Goal: Transaction & Acquisition: Purchase product/service

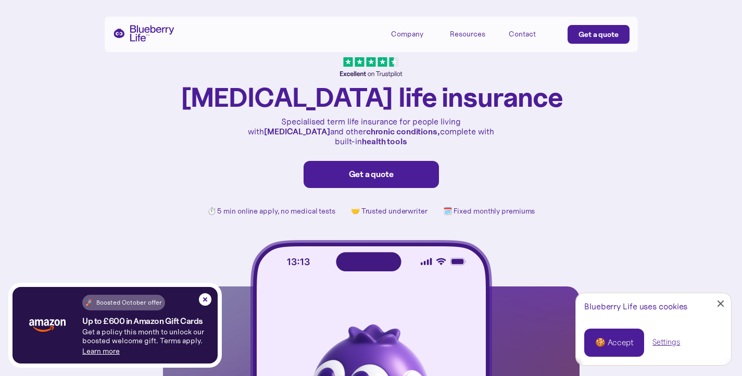
scroll to position [20, 0]
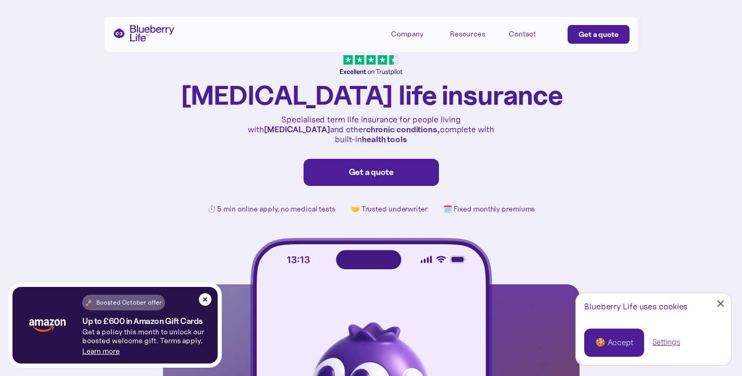
click at [384, 167] on div "Get a quote" at bounding box center [372, 172] width 114 height 10
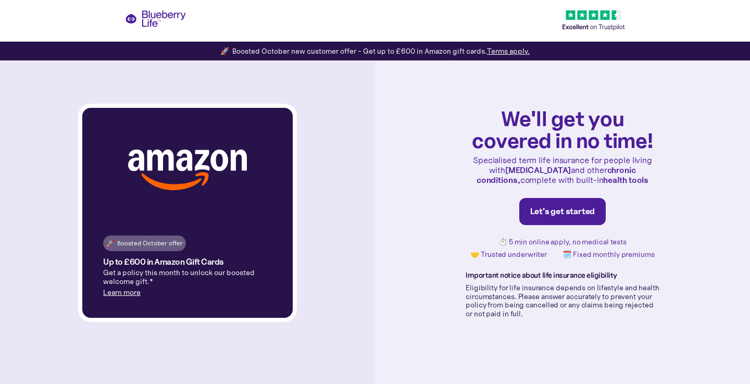
click at [583, 219] on link "Let's get started" at bounding box center [562, 211] width 87 height 27
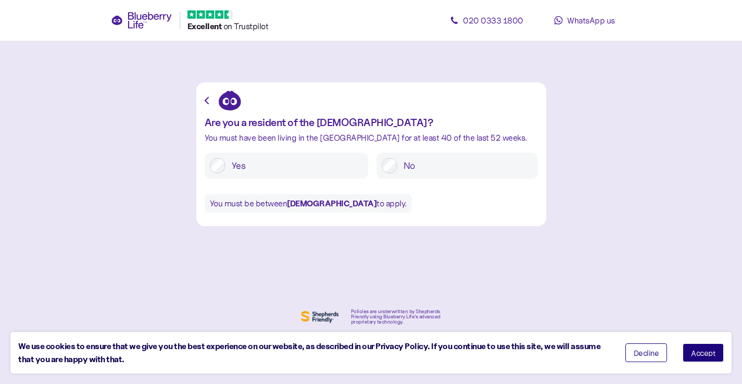
click at [274, 164] on label "Yes" at bounding box center [295, 166] width 138 height 16
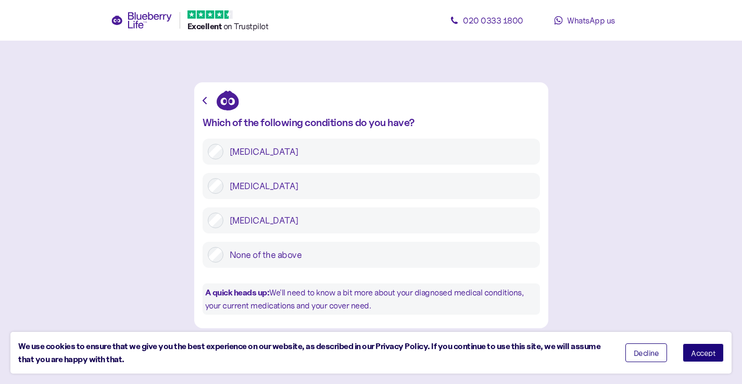
click at [331, 149] on label "[MEDICAL_DATA]" at bounding box center [379, 152] width 312 height 16
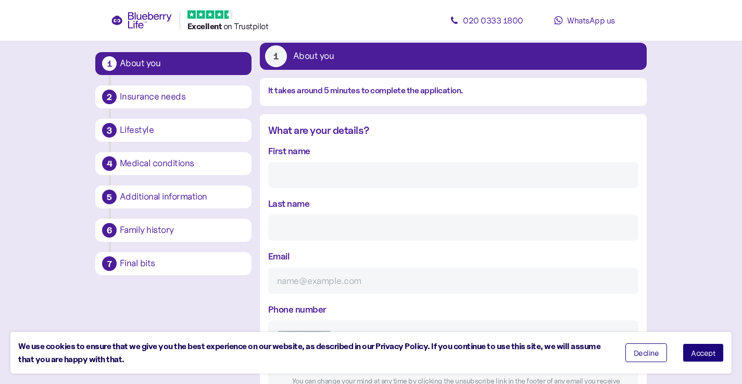
scroll to position [64, 0]
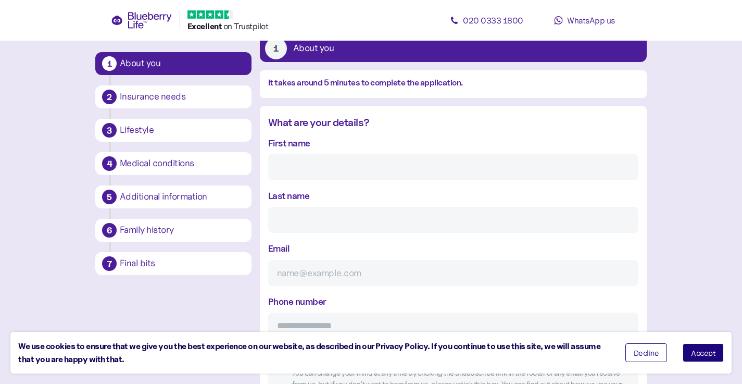
click at [395, 175] on input "First name" at bounding box center [453, 167] width 370 height 26
type input "[PERSON_NAME]"
type input "Sprakes"
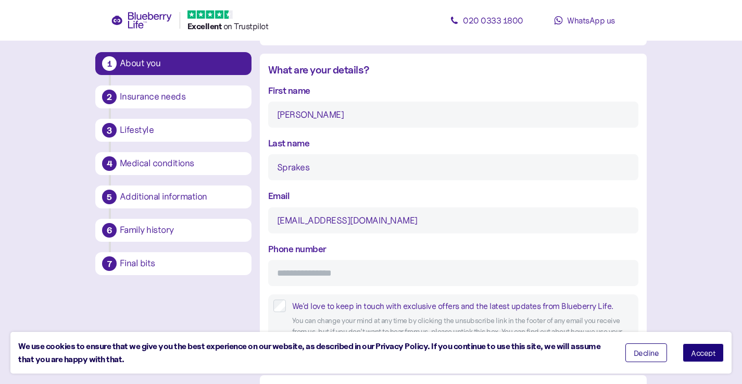
scroll to position [160, 0]
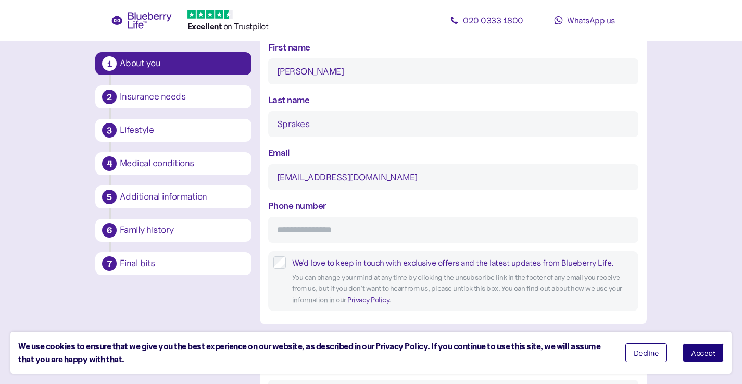
type input "[EMAIL_ADDRESS][DOMAIN_NAME]"
click at [429, 240] on input "Phone number" at bounding box center [453, 230] width 370 height 26
type input "**********"
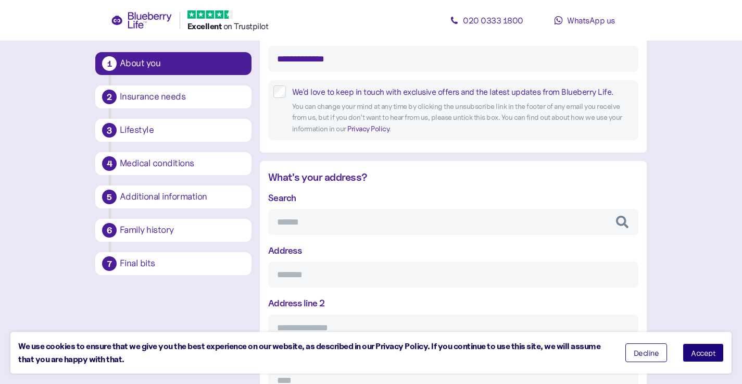
scroll to position [339, 0]
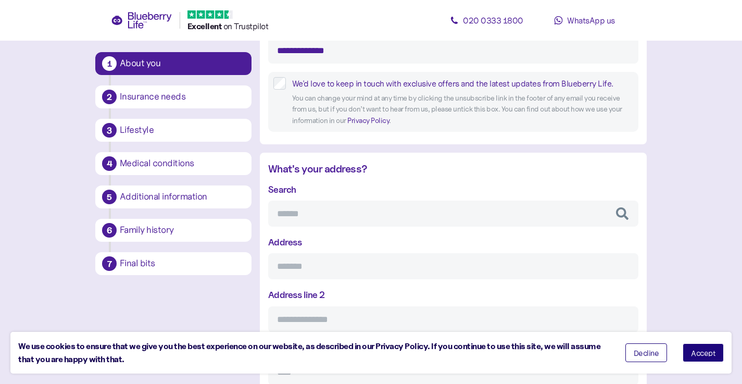
click at [332, 219] on input "Search" at bounding box center [453, 214] width 370 height 26
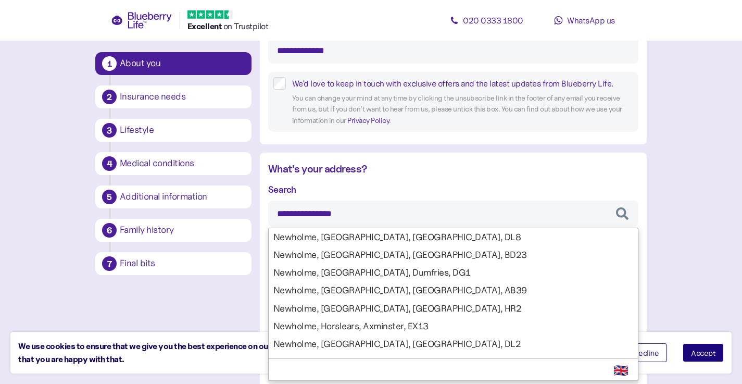
type input "**********"
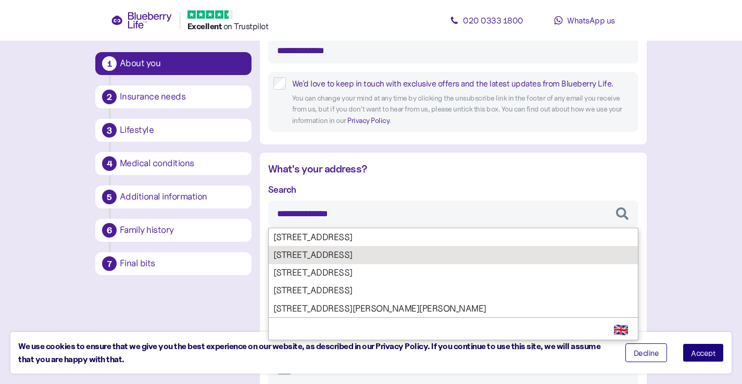
click at [355, 260] on div "**********" at bounding box center [453, 336] width 370 height 308
type input "********"
type input "**********"
type input "********"
type input "**********"
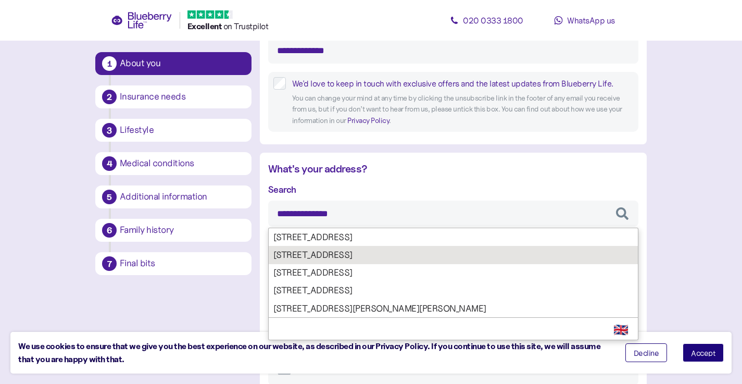
type input "********"
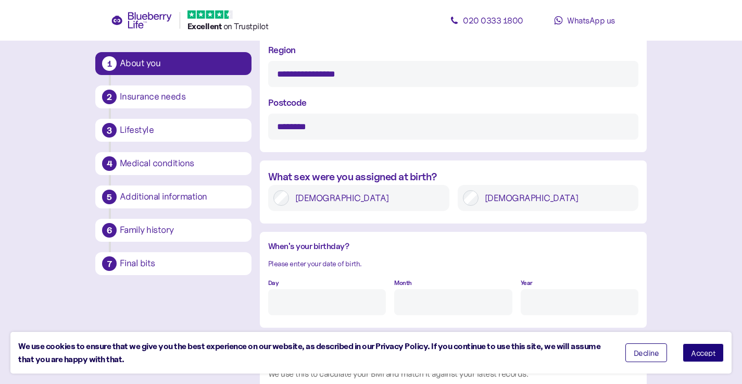
scroll to position [700, 0]
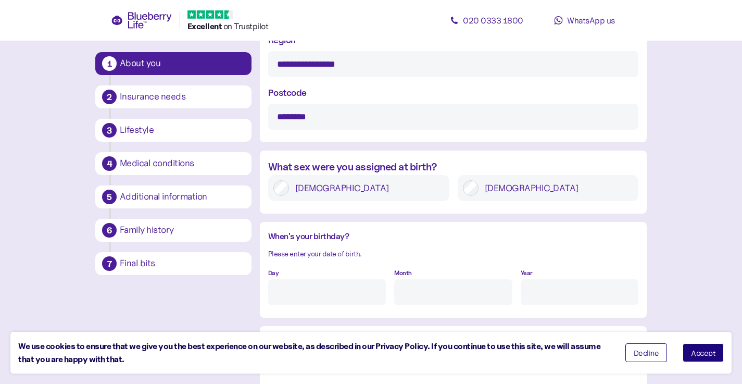
type input "**********"
click at [513, 185] on label "[DEMOGRAPHIC_DATA]" at bounding box center [556, 188] width 155 height 16
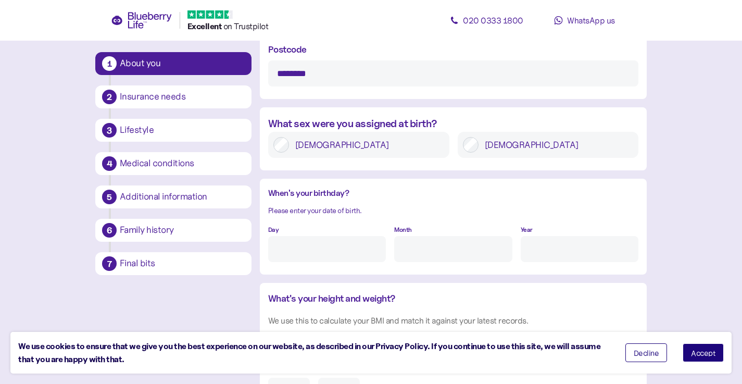
scroll to position [754, 0]
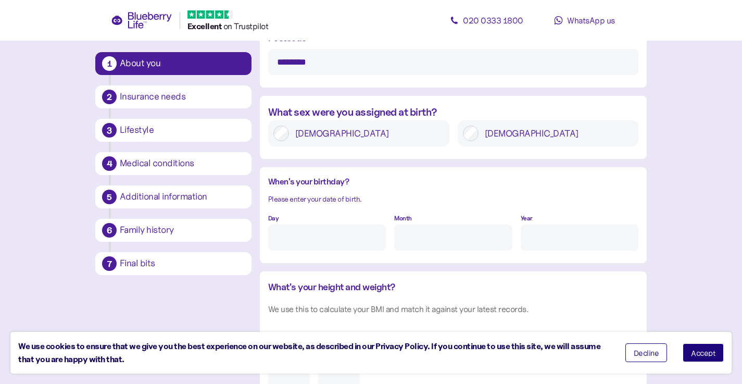
click at [339, 240] on input "Day" at bounding box center [327, 238] width 118 height 26
type input "20"
type input "10"
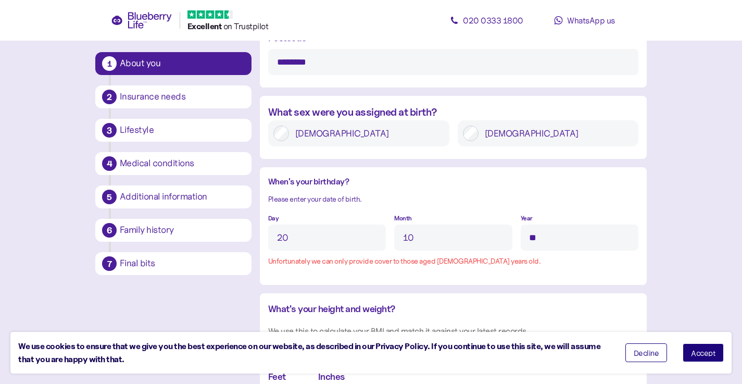
type input "*"
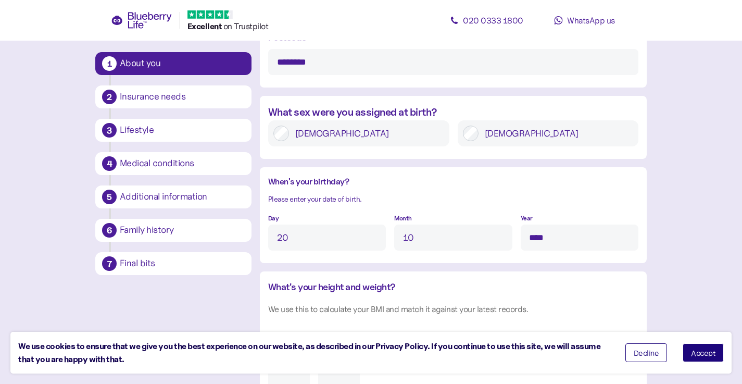
type input "****"
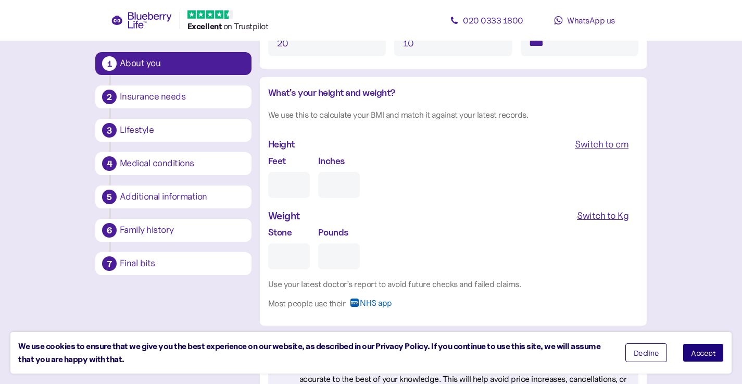
scroll to position [952, 0]
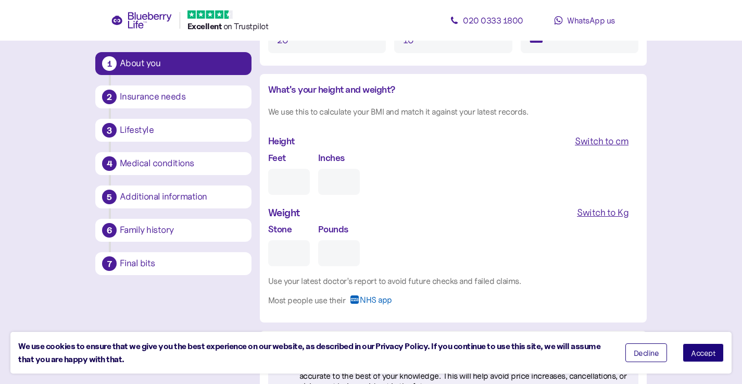
type input "5"
type input "0"
type input "5"
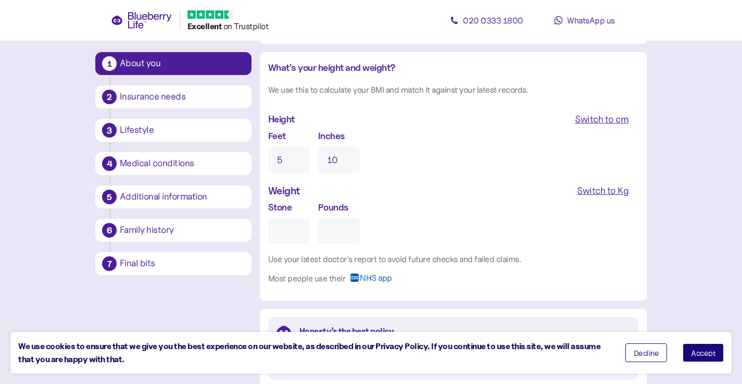
scroll to position [983, 0]
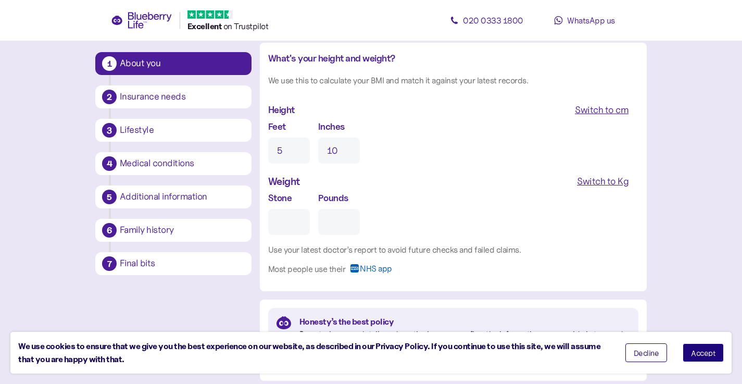
type input "10"
click at [286, 215] on input "Stone" at bounding box center [289, 222] width 42 height 26
click at [612, 180] on div "Switch to Kg" at bounding box center [603, 181] width 52 height 15
click at [319, 214] on input "Kg" at bounding box center [312, 222] width 89 height 26
type input "**"
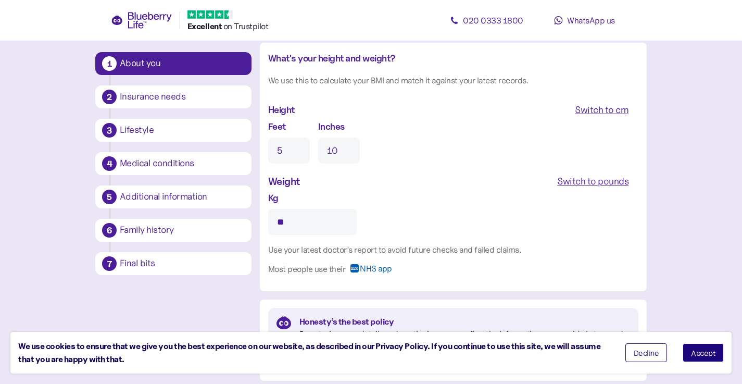
click at [452, 200] on div "Kg **" at bounding box center [453, 213] width 370 height 44
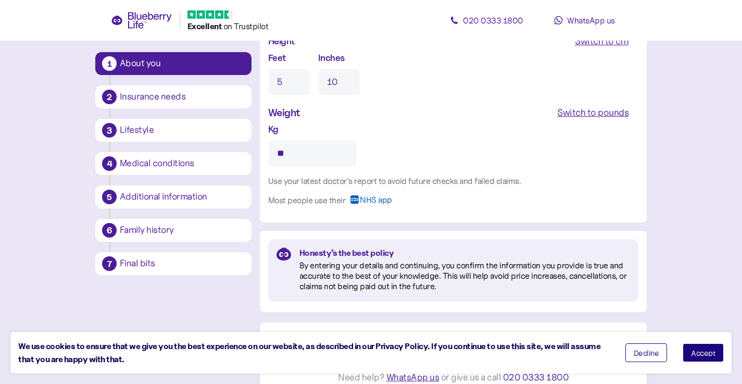
scroll to position [1064, 0]
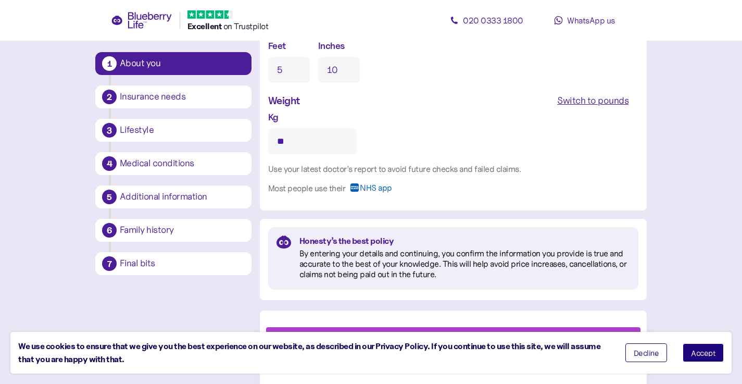
click at [704, 350] on span "Accept" at bounding box center [703, 352] width 24 height 7
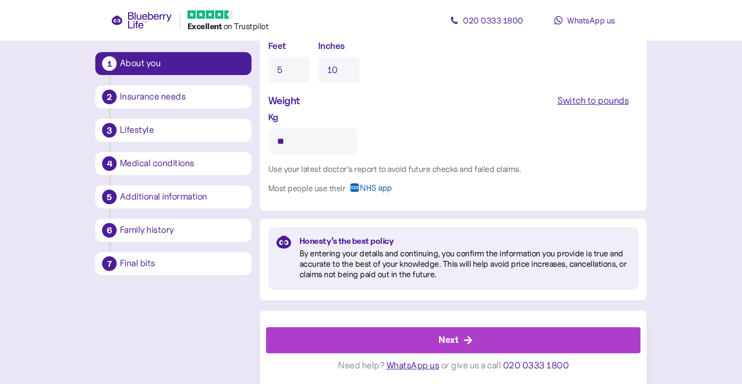
click at [444, 349] on span "Next" at bounding box center [449, 340] width 20 height 25
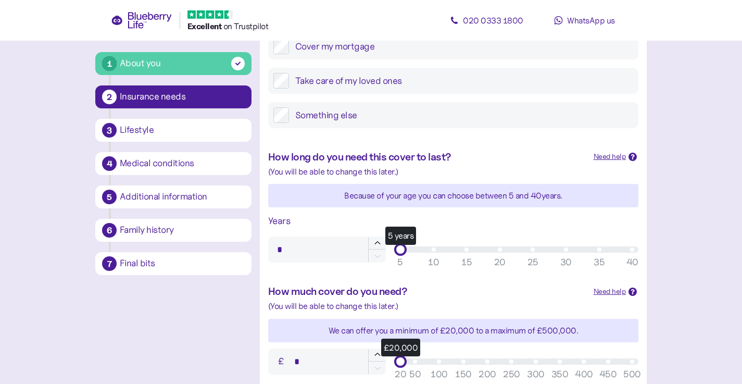
scroll to position [203, 0]
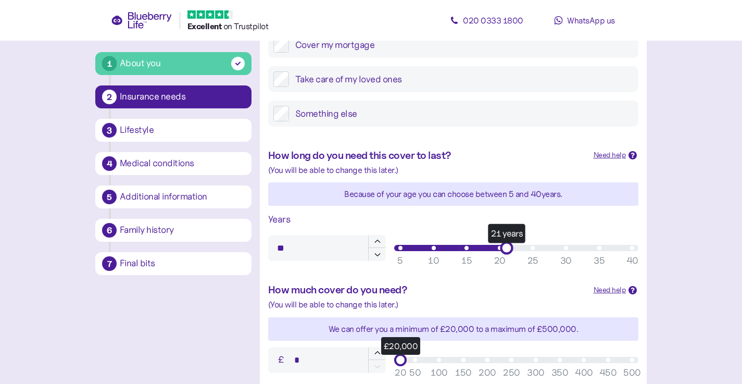
type input "**"
drag, startPoint x: 401, startPoint y: 249, endPoint x: 496, endPoint y: 255, distance: 96.1
click at [496, 254] on div "20 years 5 10 15 20 25 30 35 40" at bounding box center [516, 248] width 244 height 13
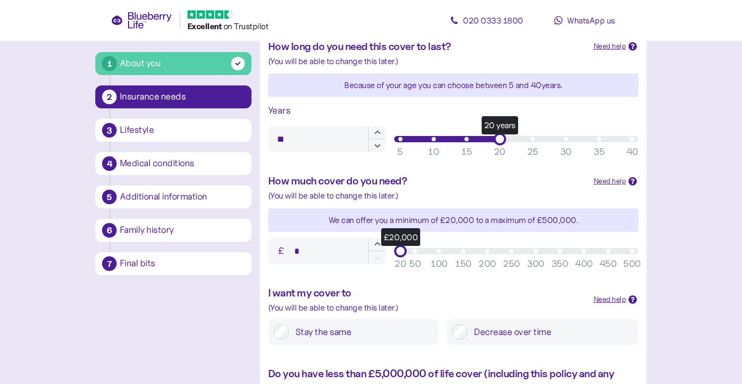
scroll to position [314, 0]
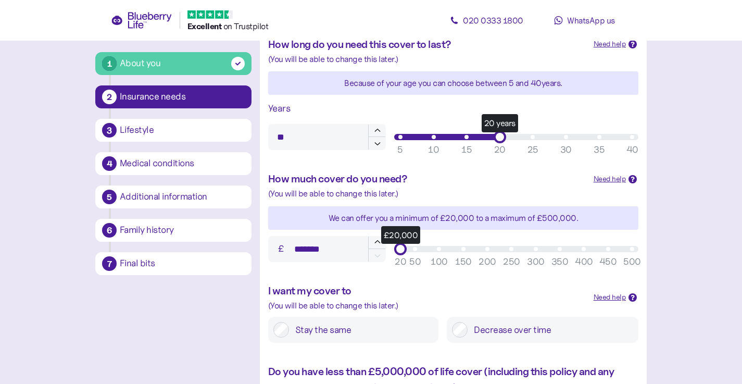
click at [500, 246] on div "£20,000" at bounding box center [517, 249] width 232 height 6
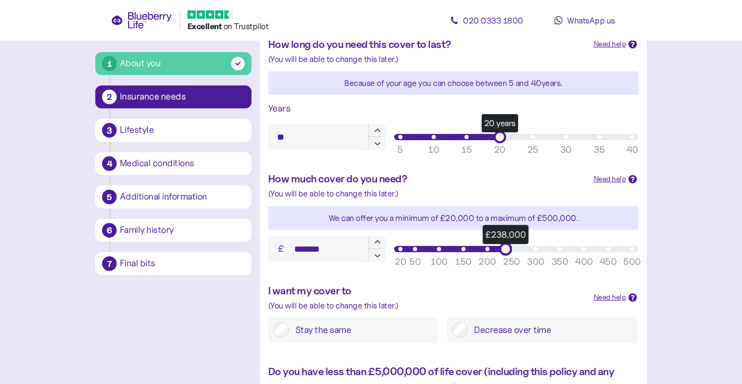
type input "*******"
click at [501, 248] on div "£230,000" at bounding box center [501, 248] width 13 height 13
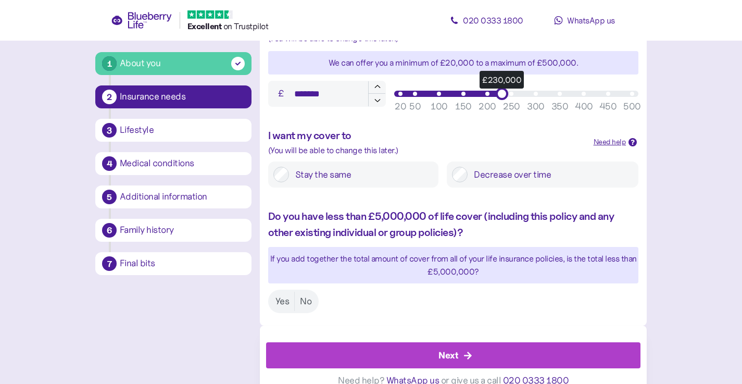
scroll to position [485, 0]
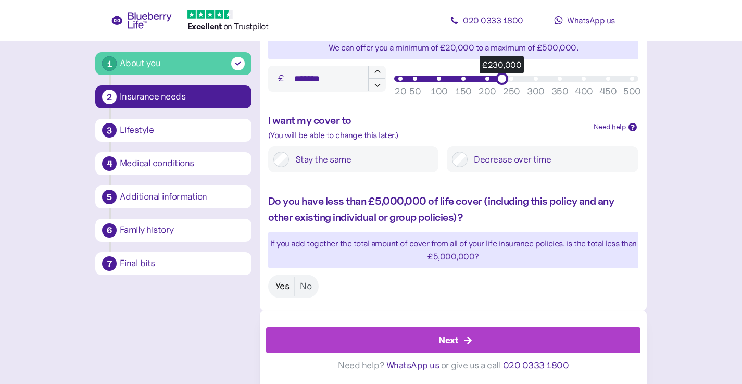
click at [279, 282] on label "Yes" at bounding box center [282, 286] width 24 height 19
click at [448, 334] on div "Next" at bounding box center [449, 340] width 20 height 14
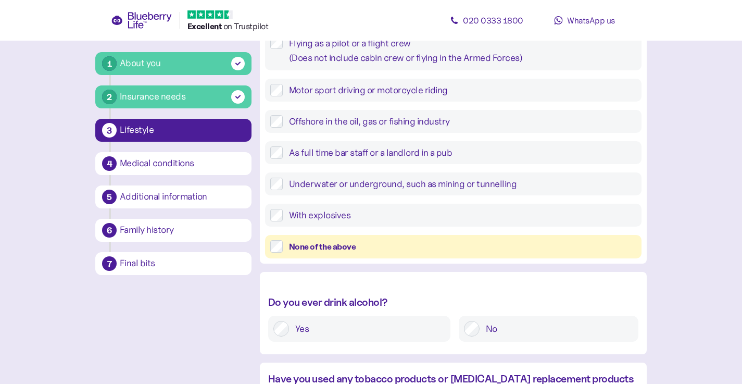
scroll to position [274, 0]
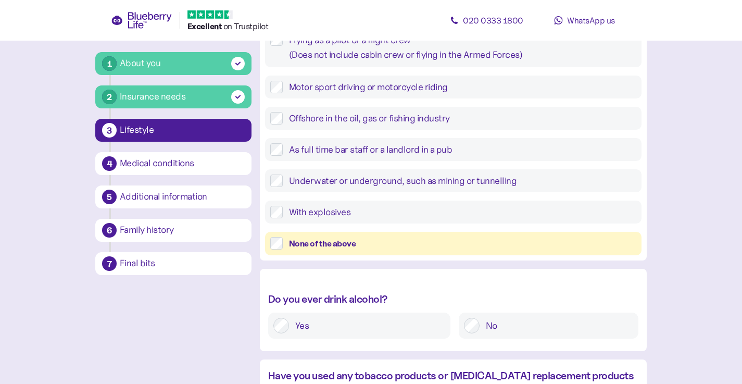
click at [367, 241] on div "None of the above" at bounding box center [462, 243] width 347 height 13
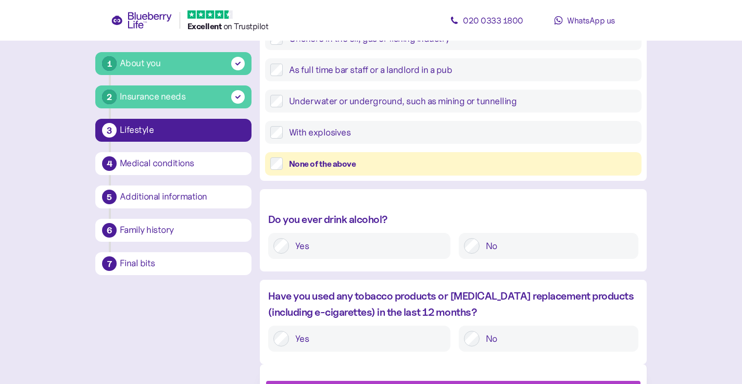
click at [491, 248] on label "No" at bounding box center [557, 246] width 154 height 16
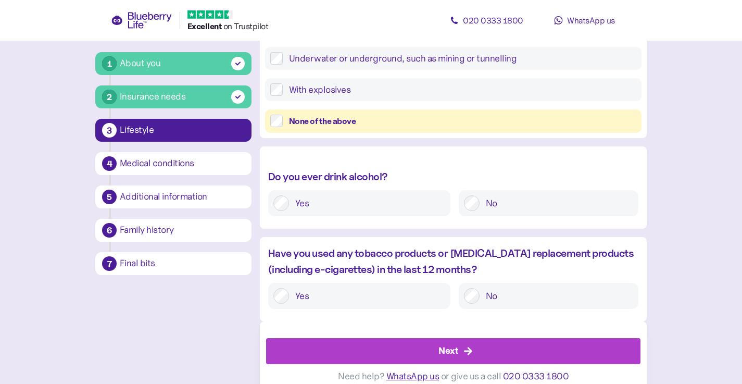
scroll to position [407, 0]
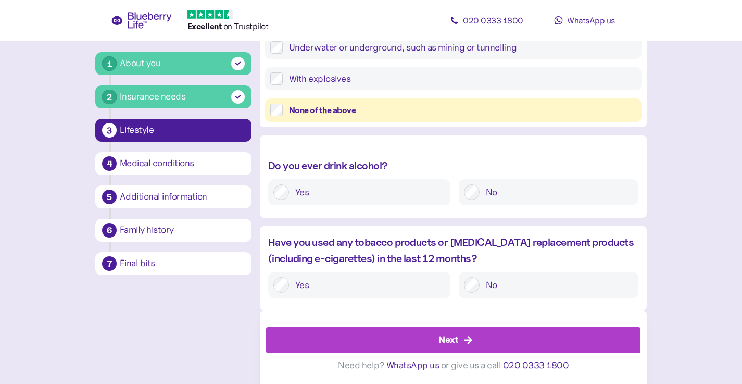
click at [488, 281] on label "No" at bounding box center [557, 285] width 154 height 16
click at [443, 337] on div "Next" at bounding box center [449, 340] width 20 height 14
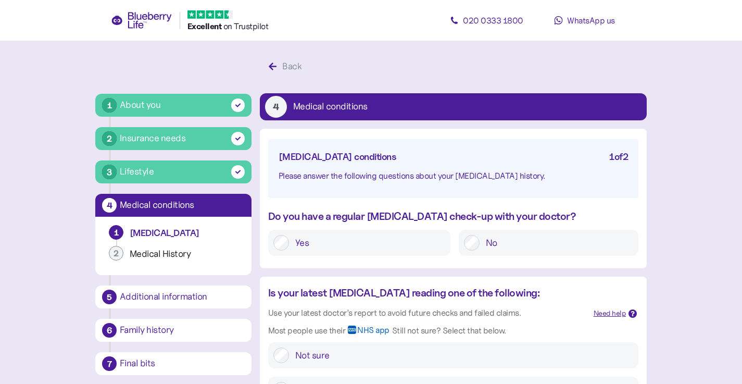
scroll to position [32, 0]
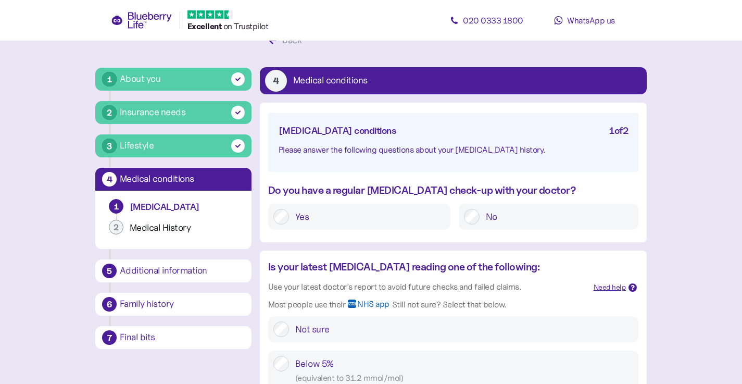
click at [403, 221] on label "Yes" at bounding box center [367, 217] width 156 height 16
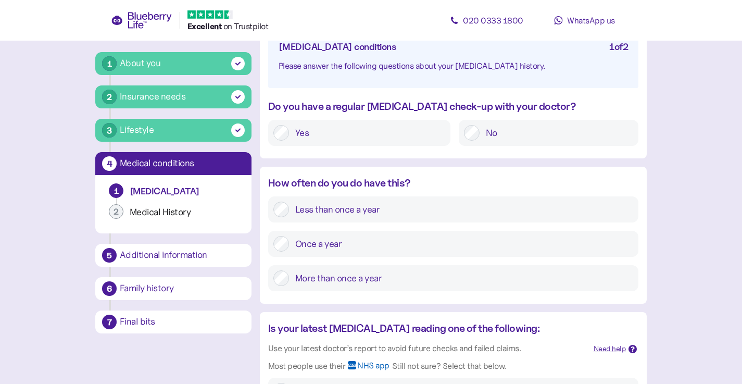
scroll to position [131, 0]
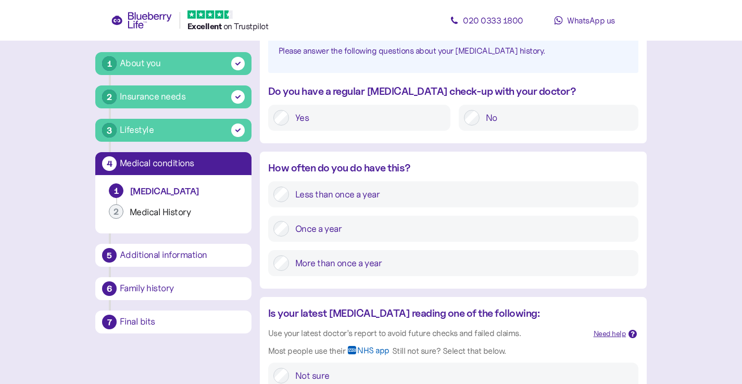
click at [302, 229] on label "Once a year" at bounding box center [461, 229] width 344 height 16
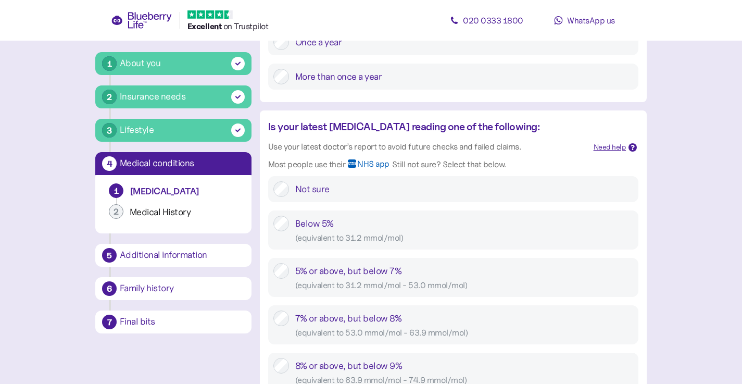
scroll to position [321, 0]
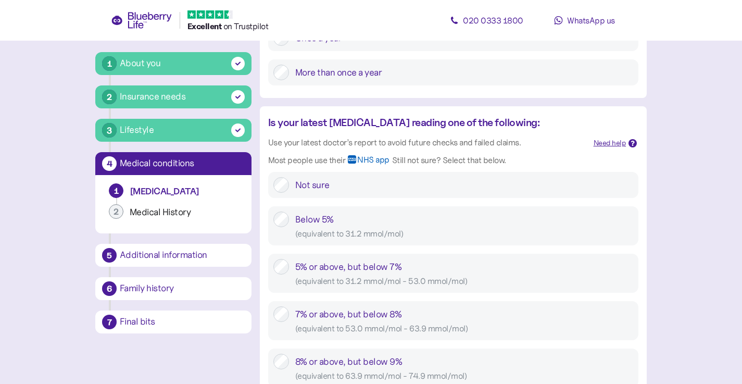
click at [455, 278] on div "( equivalent to 31.2 mmol/mol - 53.0 mmol/mol )" at bounding box center [464, 281] width 338 height 13
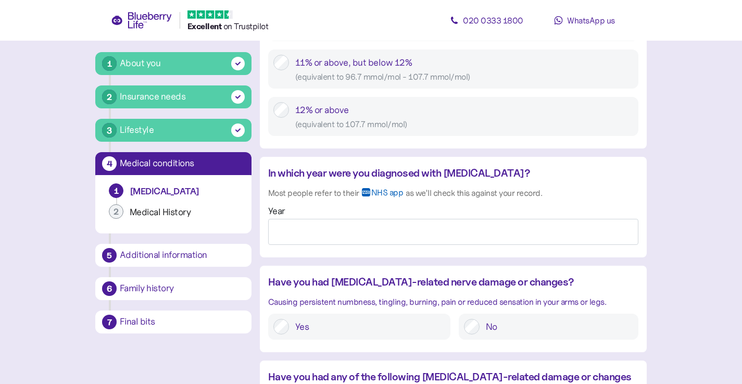
scroll to position [763, 0]
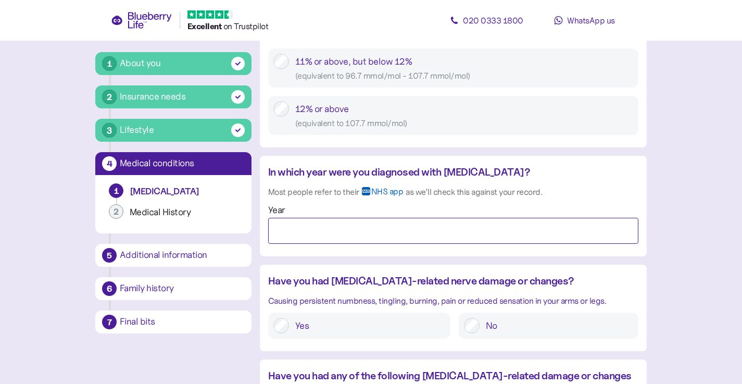
click at [530, 236] on input "Year" at bounding box center [453, 231] width 370 height 26
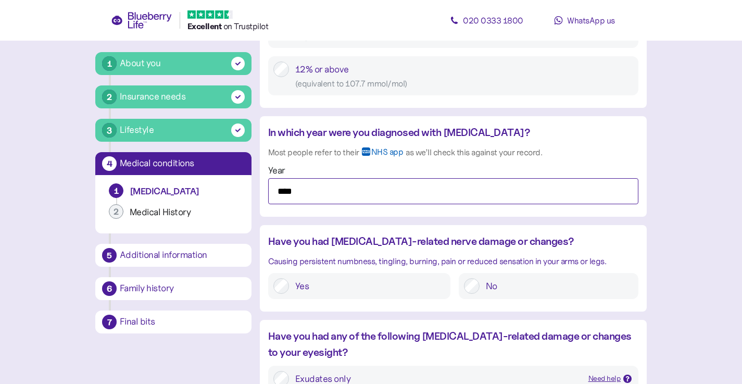
scroll to position [804, 0]
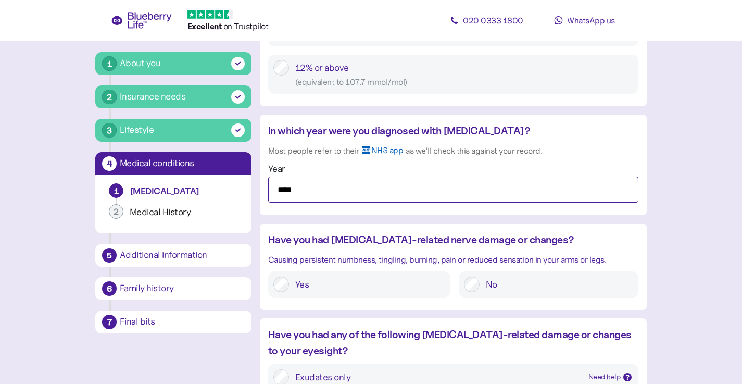
type input "****"
click at [482, 284] on label "No" at bounding box center [557, 285] width 154 height 16
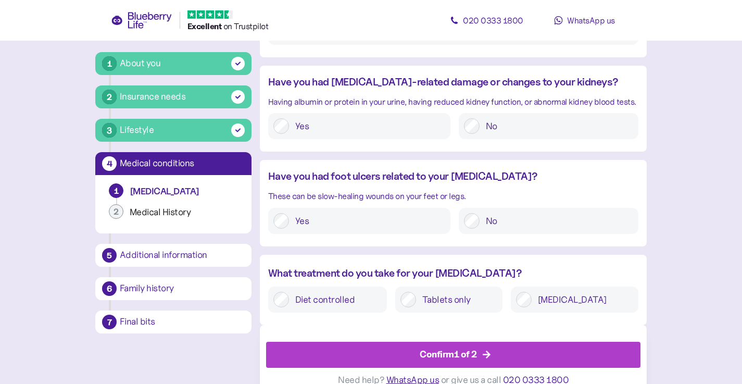
scroll to position [1233, 0]
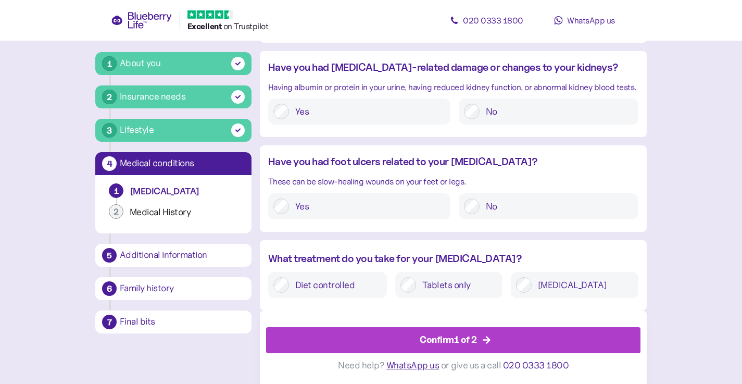
click at [515, 336] on div "Confirm 1 of 2" at bounding box center [455, 340] width 351 height 25
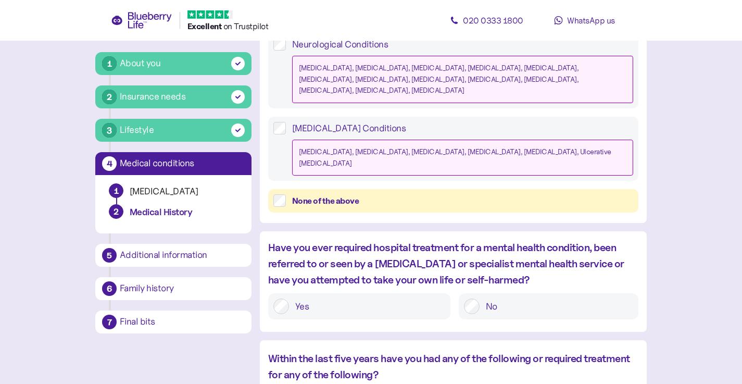
scroll to position [513, 0]
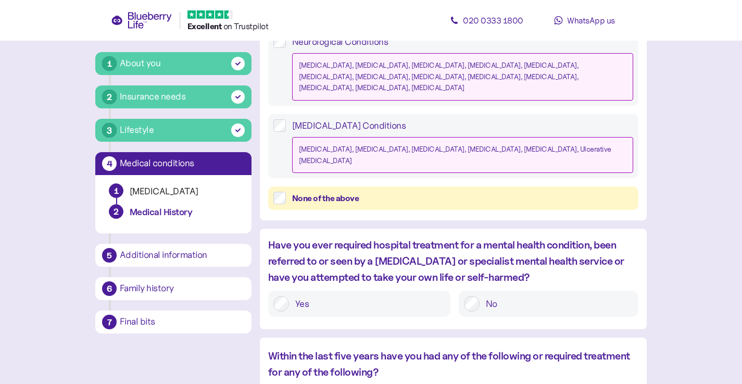
click at [525, 296] on label "No" at bounding box center [557, 304] width 154 height 16
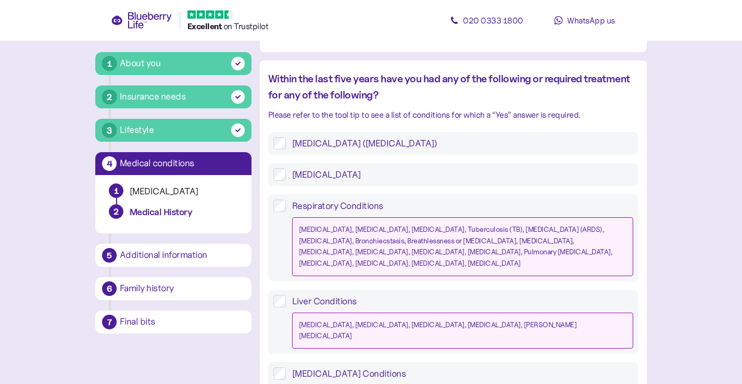
scroll to position [791, 0]
click at [349, 198] on label "Respiratory Conditions [MEDICAL_DATA], [MEDICAL_DATA], [MEDICAL_DATA], Tubercul…" at bounding box center [459, 236] width 347 height 77
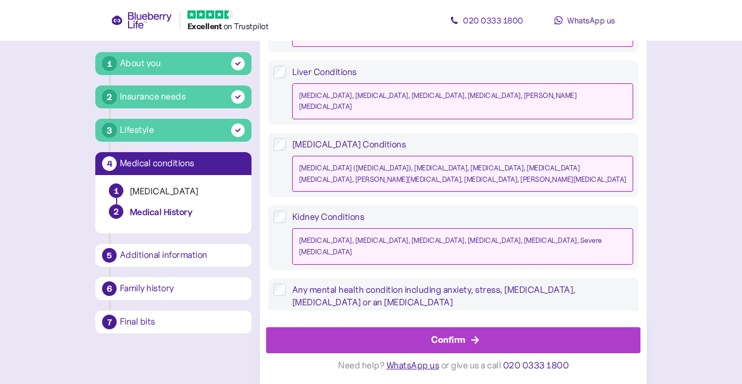
scroll to position [1029, 0]
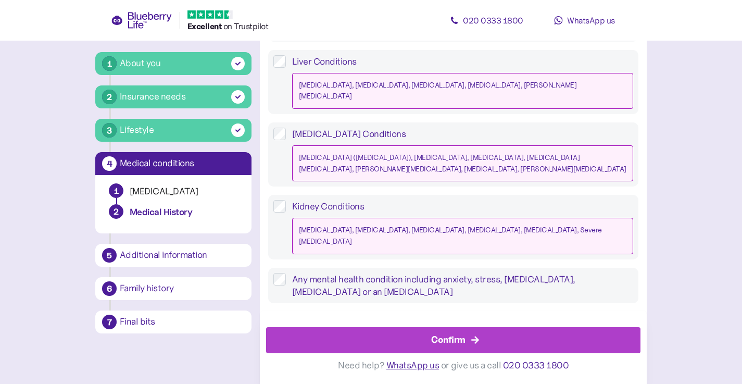
click at [447, 343] on div "Confirm" at bounding box center [448, 340] width 34 height 14
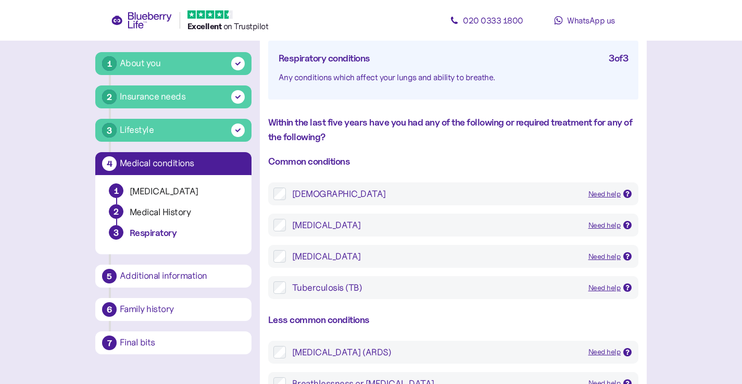
scroll to position [114, 0]
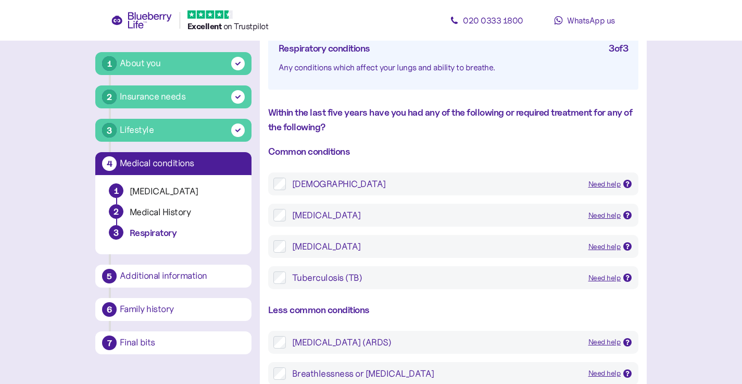
click at [325, 187] on div "[DEMOGRAPHIC_DATA]" at bounding box center [436, 184] width 288 height 13
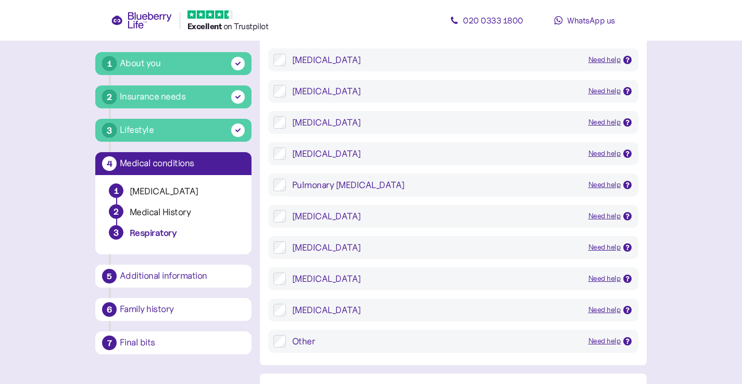
scroll to position [753, 0]
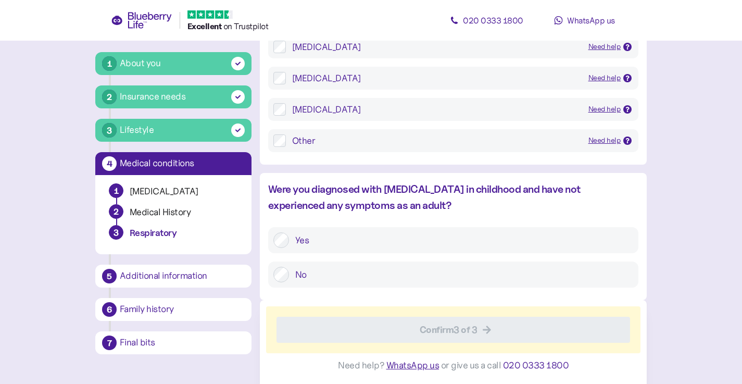
click at [282, 283] on div "No" at bounding box center [453, 275] width 370 height 26
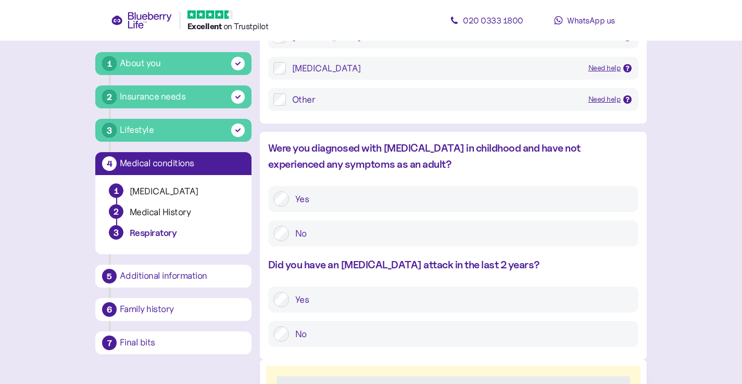
scroll to position [819, 0]
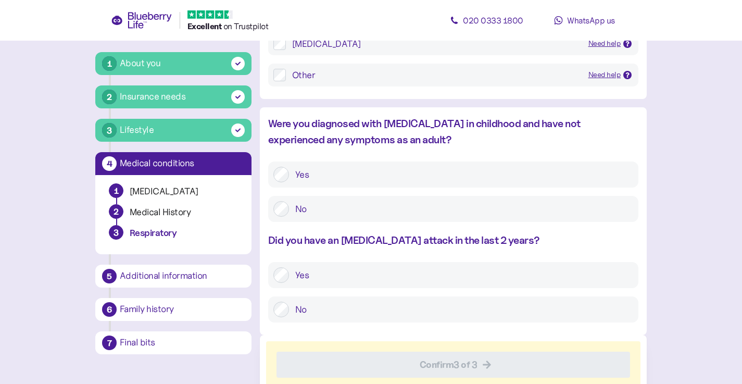
click at [307, 279] on label "Yes" at bounding box center [461, 275] width 344 height 16
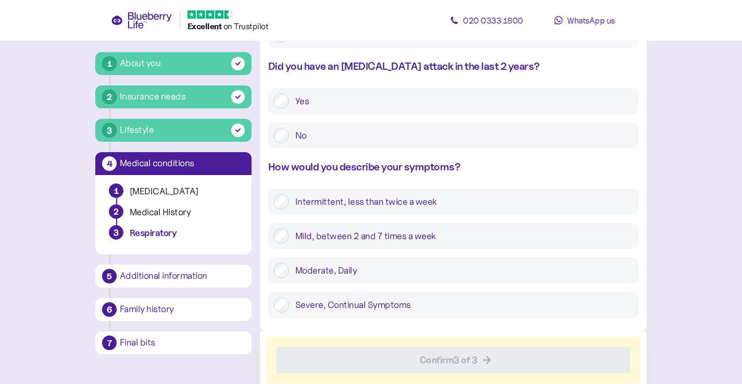
scroll to position [996, 0]
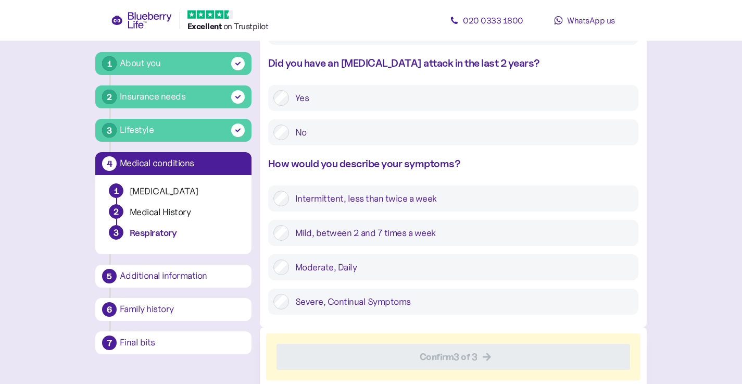
click at [457, 202] on label "Intermittent, less than twice a week" at bounding box center [461, 199] width 344 height 16
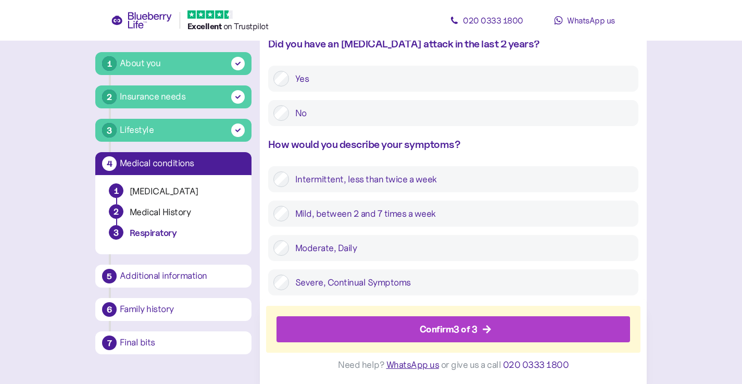
scroll to position [1023, 0]
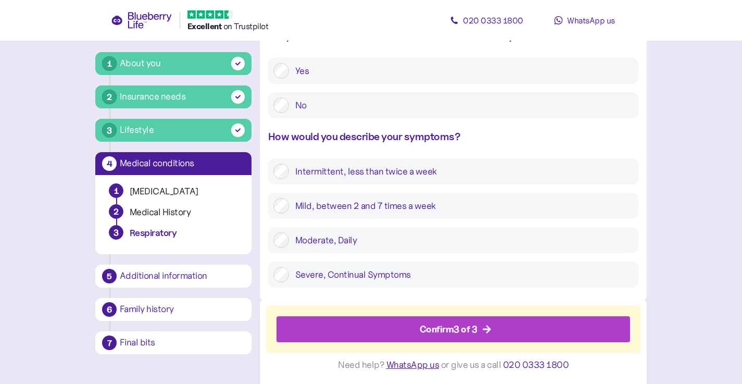
click at [418, 206] on label "Mild, between 2 and 7 times a week" at bounding box center [461, 206] width 344 height 16
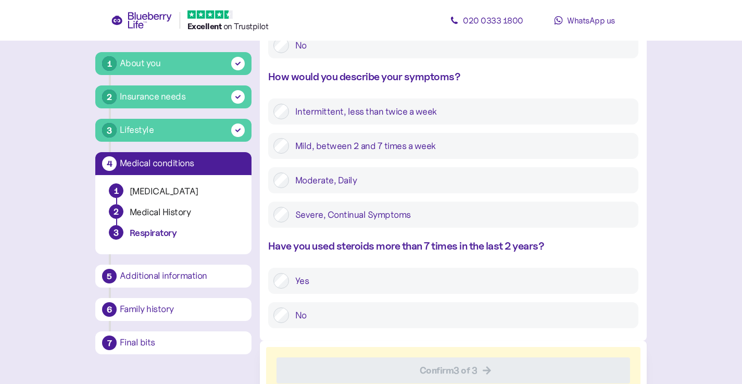
scroll to position [1124, 0]
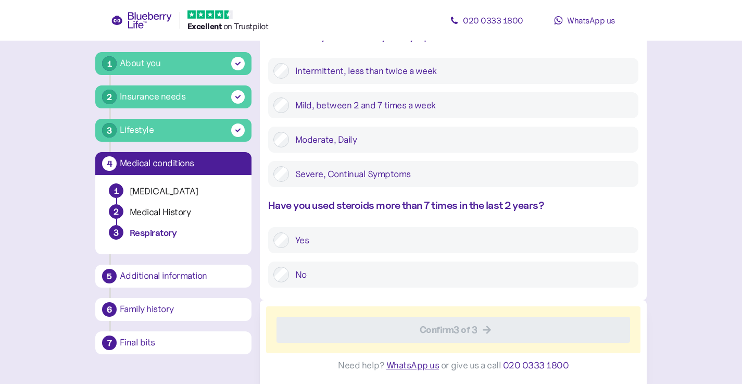
click at [426, 279] on label "No" at bounding box center [461, 275] width 344 height 16
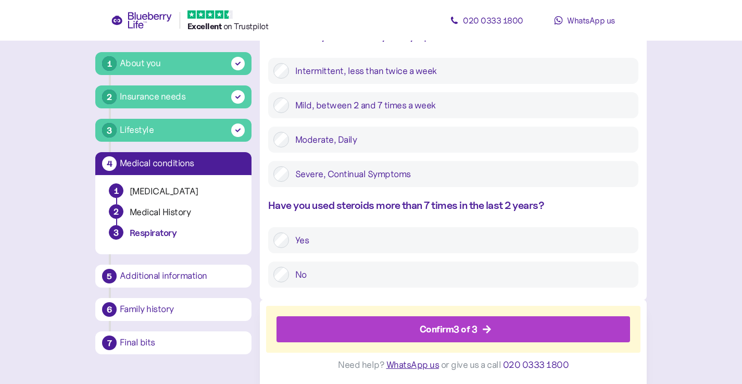
click at [471, 329] on div "Confirm 3 of 3" at bounding box center [449, 329] width 58 height 14
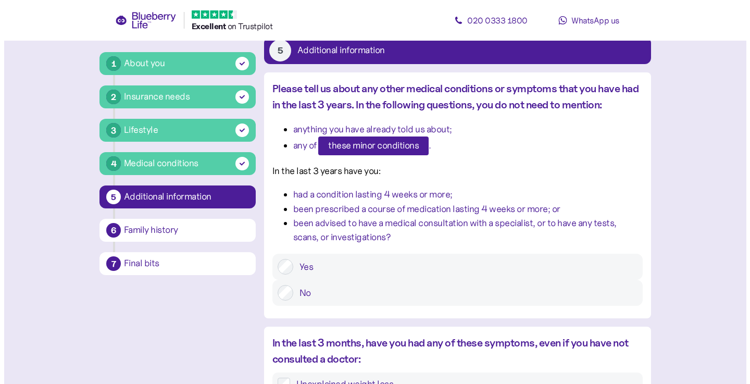
scroll to position [64, 0]
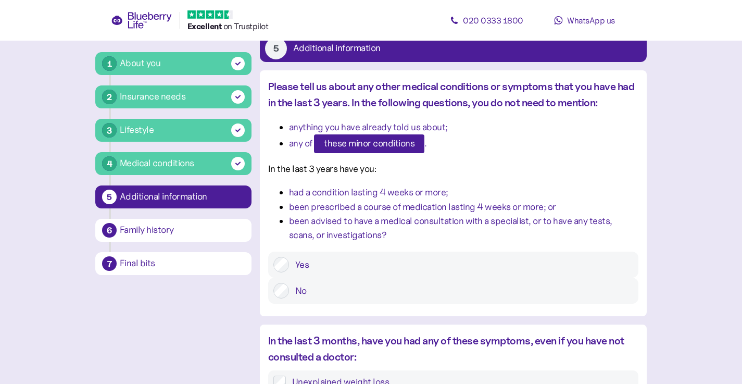
click at [349, 151] on span "these minor conditions" at bounding box center [369, 144] width 91 height 18
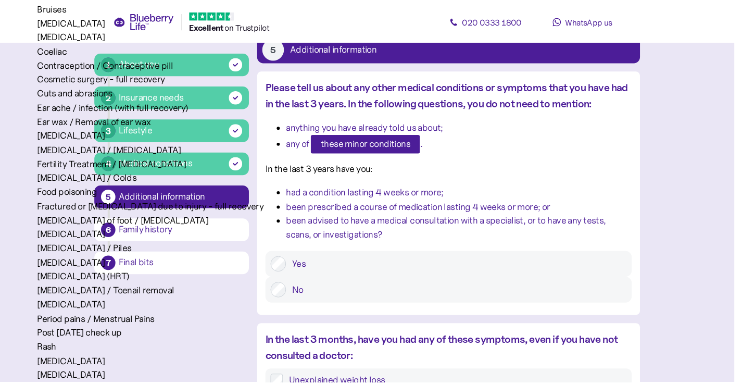
scroll to position [144, 0]
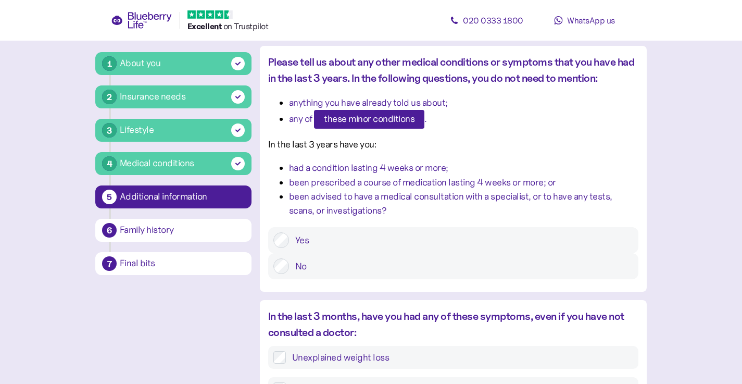
scroll to position [90, 0]
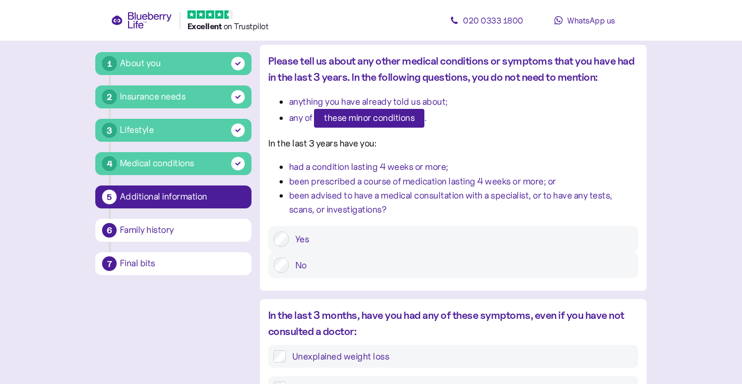
click at [482, 266] on label "No" at bounding box center [461, 265] width 344 height 16
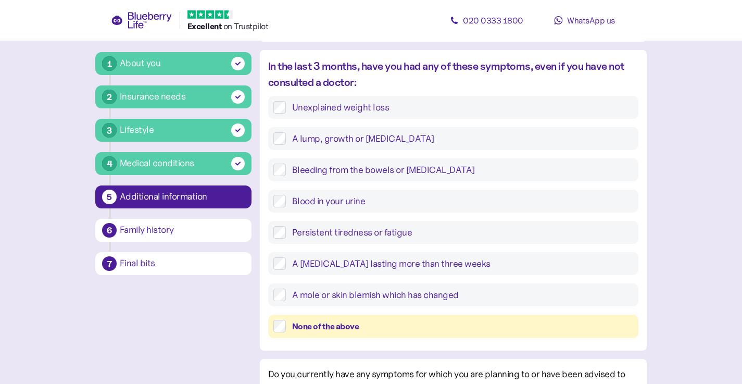
scroll to position [359, 0]
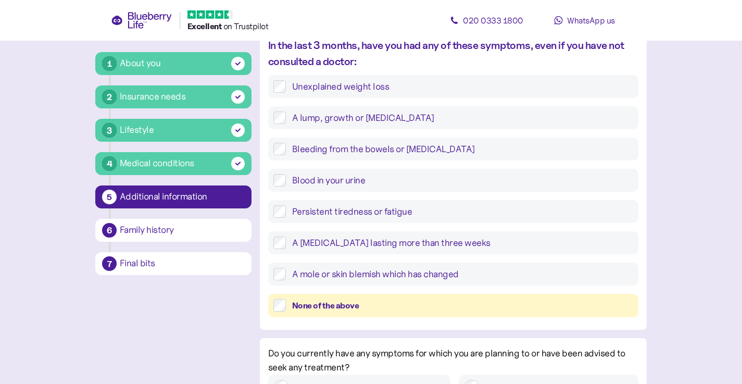
click at [326, 294] on div "None of the above" at bounding box center [453, 305] width 370 height 23
click at [315, 304] on div "None of the above" at bounding box center [462, 305] width 341 height 13
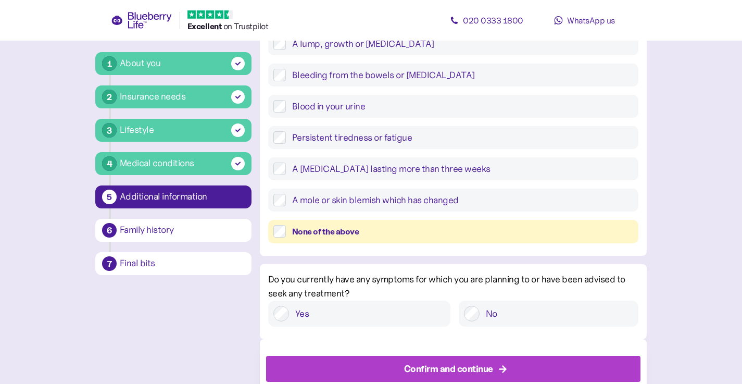
scroll to position [473, 0]
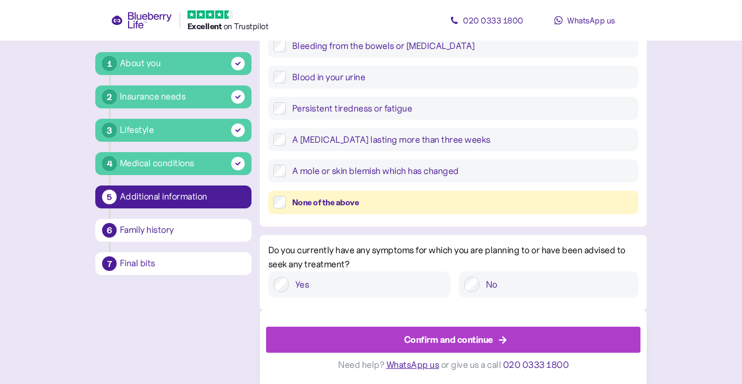
click at [557, 278] on label "No" at bounding box center [557, 285] width 154 height 16
click at [486, 341] on div "Confirm and continue" at bounding box center [448, 340] width 89 height 14
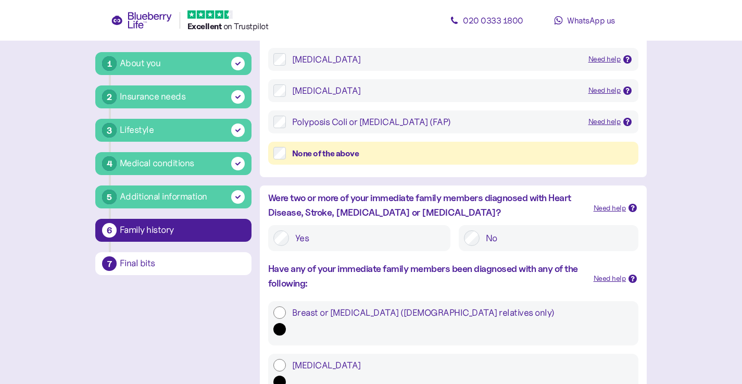
scroll to position [256, 0]
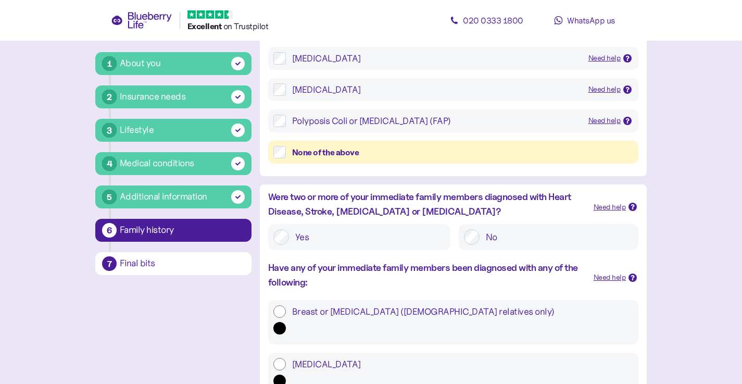
click at [492, 244] on label "No" at bounding box center [557, 237] width 154 height 16
click at [630, 206] on icon at bounding box center [632, 206] width 5 height 5
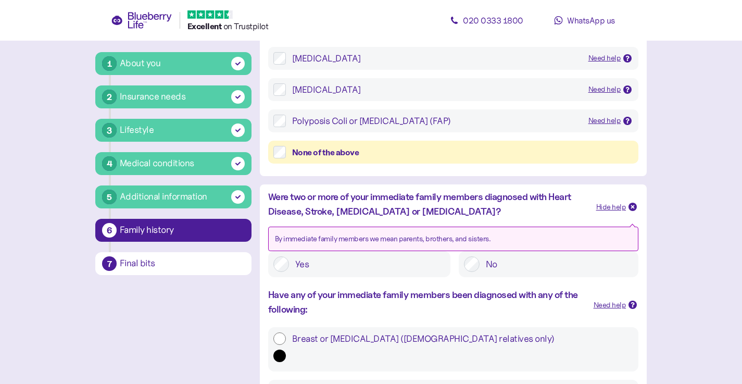
click at [630, 206] on icon at bounding box center [632, 206] width 5 height 5
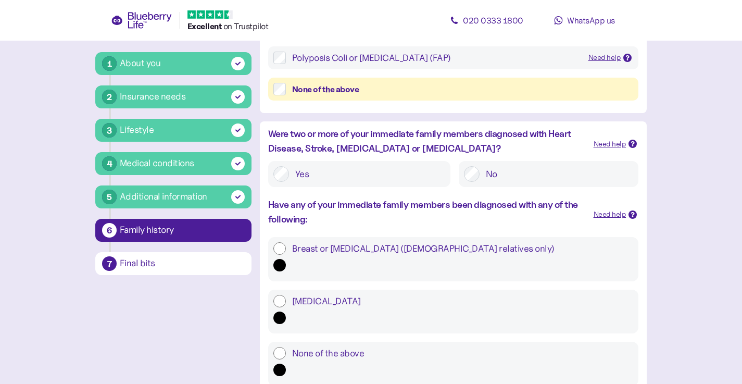
scroll to position [333, 0]
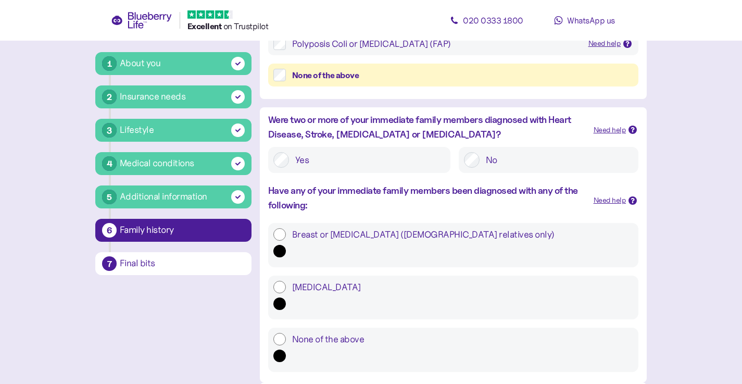
click at [288, 333] on label "None of the above" at bounding box center [459, 339] width 347 height 13
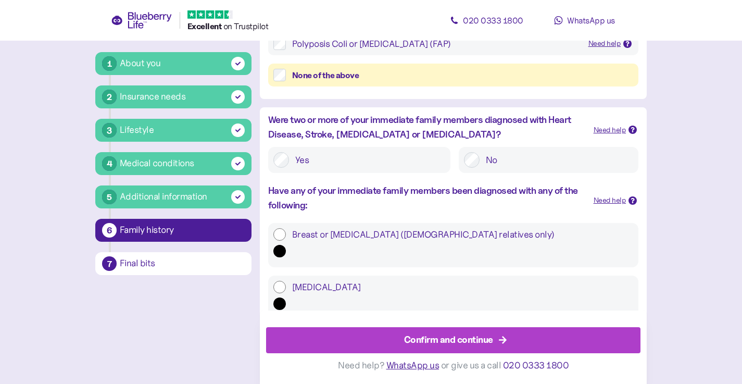
click at [428, 346] on div "Confirm and continue" at bounding box center [448, 340] width 89 height 14
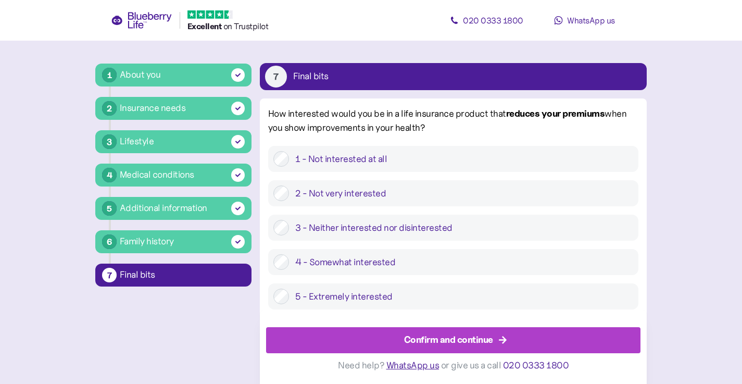
scroll to position [37, 0]
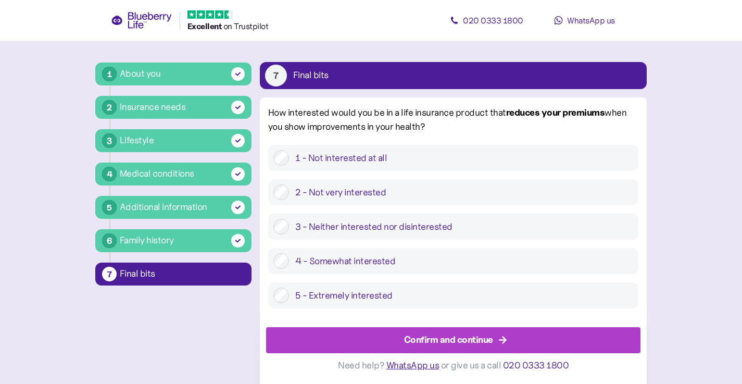
click at [346, 229] on label "3 - Neither interested nor disinterested" at bounding box center [461, 227] width 344 height 16
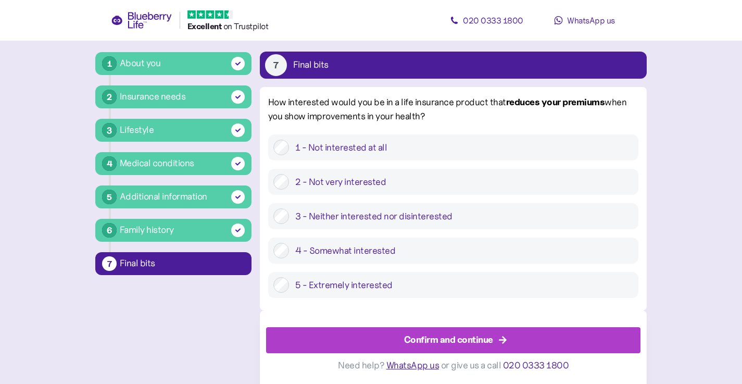
click at [467, 342] on div "Confirm and continue" at bounding box center [448, 340] width 89 height 14
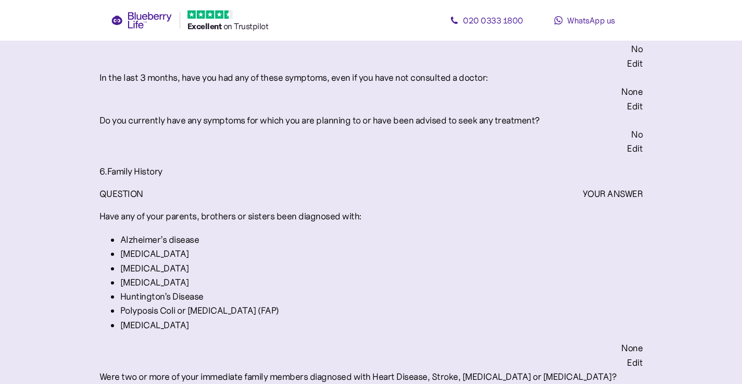
scroll to position [2516, 0]
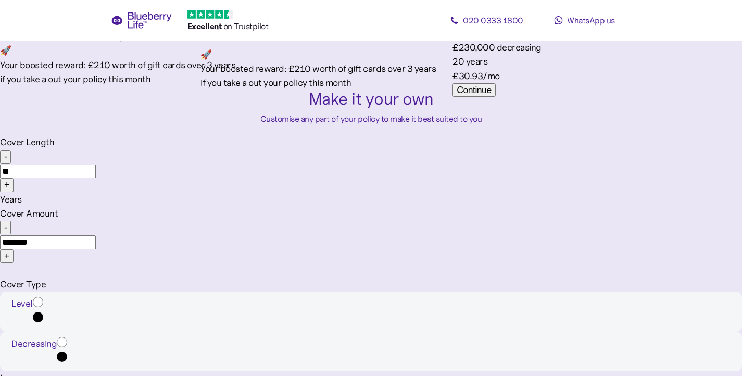
scroll to position [506, 0]
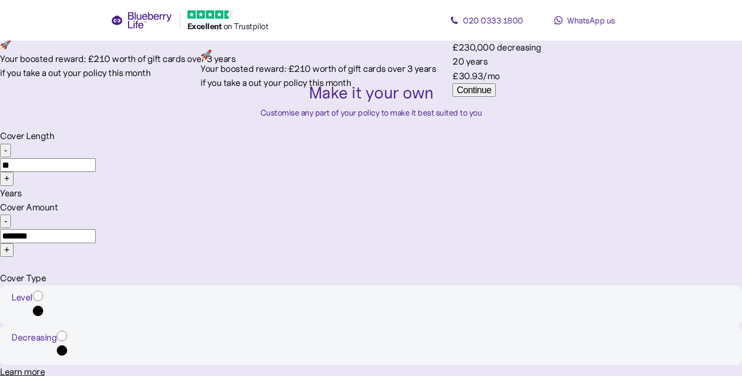
drag, startPoint x: 216, startPoint y: 243, endPoint x: 163, endPoint y: 235, distance: 53.8
click at [96, 172] on input "**" at bounding box center [48, 165] width 96 height 14
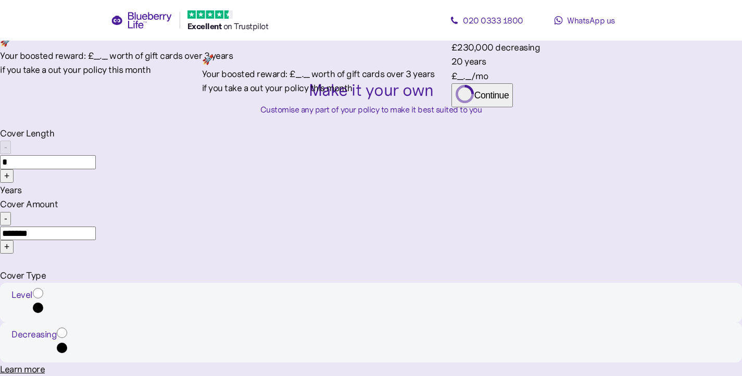
click at [147, 170] on div "Make it your own Customise any part of your policy to make it best suited to yo…" at bounding box center [371, 228] width 742 height 300
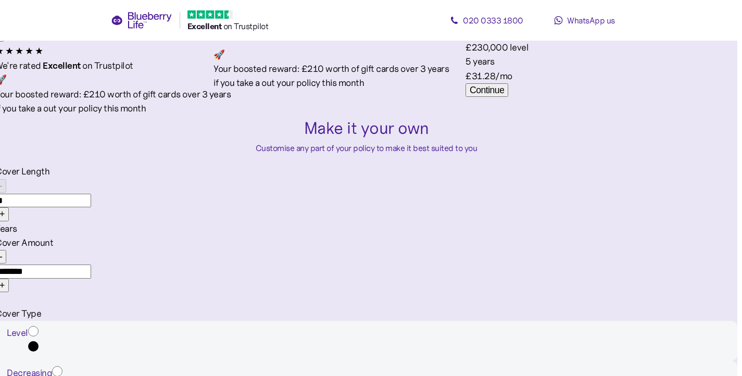
scroll to position [476, 5]
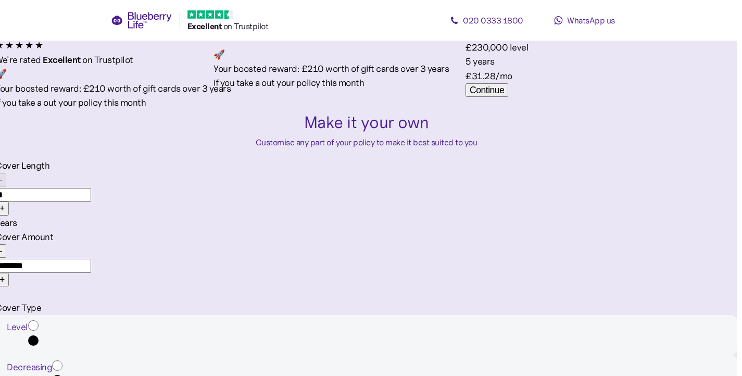
click at [546, 355] on div "Decreasing" at bounding box center [366, 375] width 742 height 40
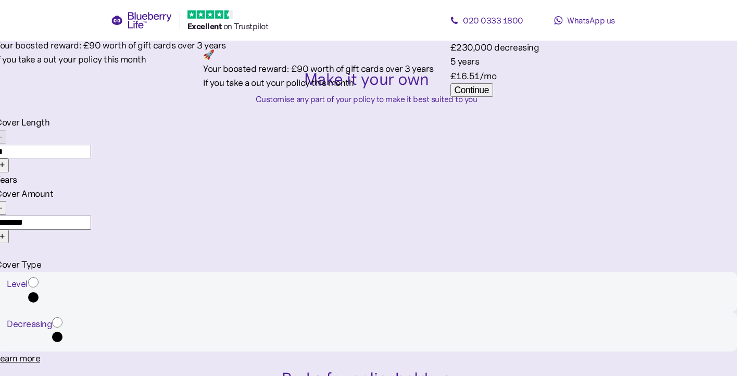
scroll to position [521, 5]
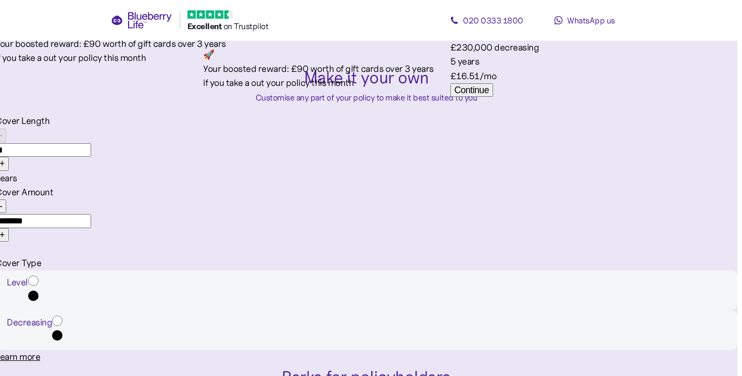
drag, startPoint x: 195, startPoint y: 218, endPoint x: 162, endPoint y: 216, distance: 32.9
click at [91, 157] on input "*" at bounding box center [43, 150] width 96 height 14
drag, startPoint x: 196, startPoint y: 217, endPoint x: 182, endPoint y: 217, distance: 13.5
click at [91, 157] on input "**" at bounding box center [43, 150] width 96 height 14
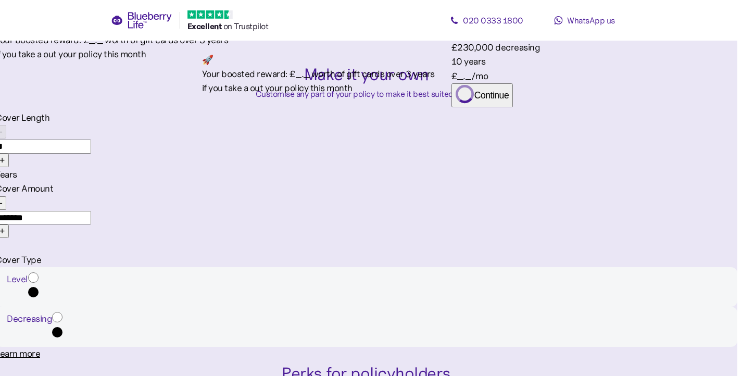
click at [206, 161] on div "Make it your own Customise any part of your policy to make it best suited to yo…" at bounding box center [366, 212] width 742 height 300
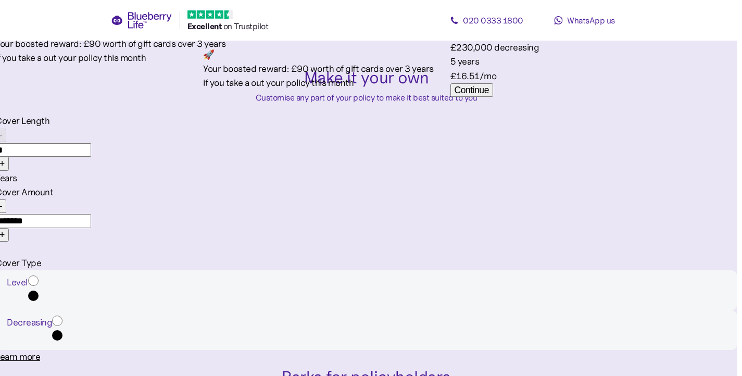
drag, startPoint x: 200, startPoint y: 220, endPoint x: 177, endPoint y: 220, distance: 22.9
click at [91, 157] on input "*" at bounding box center [43, 150] width 96 height 14
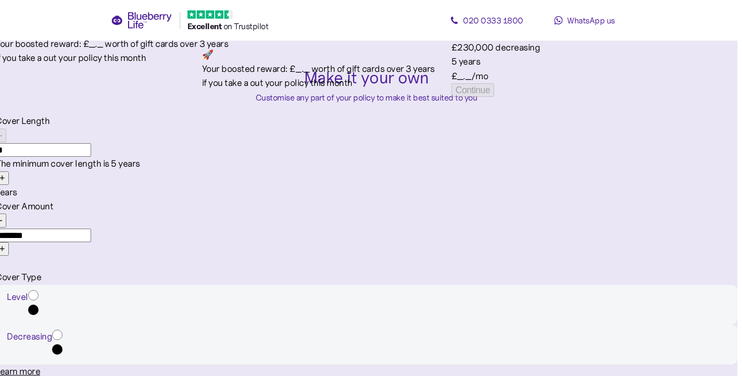
click at [252, 104] on div "Make it your own Customise any part of your policy to make it best suited to you" at bounding box center [366, 84] width 742 height 39
drag, startPoint x: 201, startPoint y: 217, endPoint x: 166, endPoint y: 215, distance: 35.0
click at [91, 157] on input "*" at bounding box center [43, 150] width 96 height 14
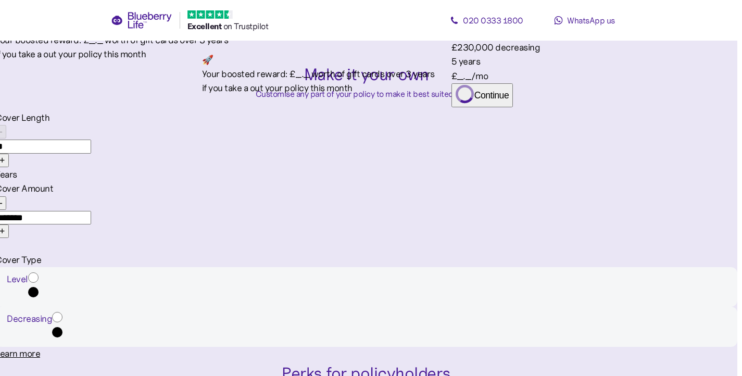
type input "*"
click at [172, 166] on div "Make it your own Customise any part of your policy to make it best suited to yo…" at bounding box center [366, 212] width 742 height 300
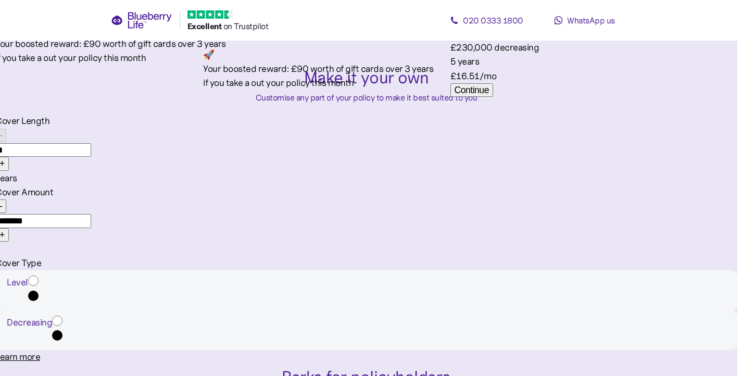
scroll to position [550, 5]
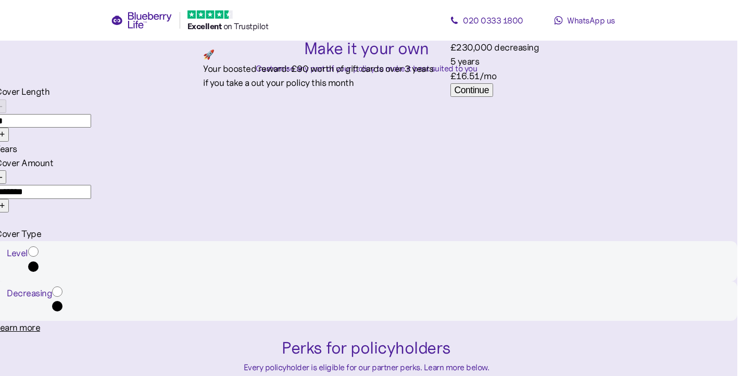
click at [91, 191] on input "*******" at bounding box center [43, 192] width 96 height 14
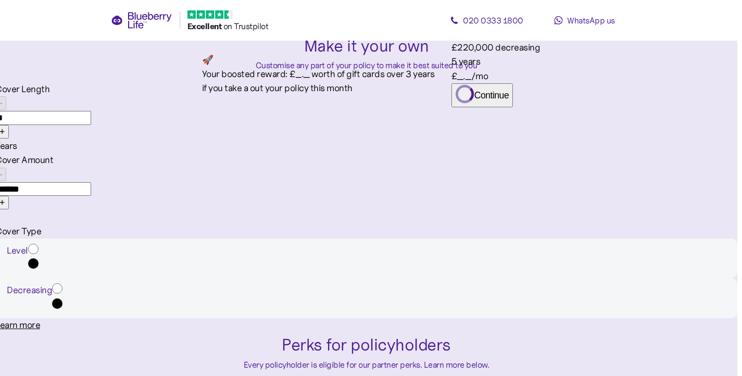
type input "*******"
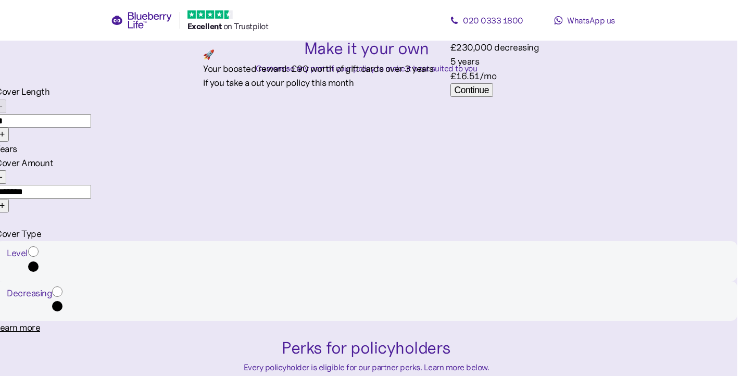
click at [490, 114] on div "Make it your own Customise any part of your policy to make it best suited to yo…" at bounding box center [366, 186] width 742 height 300
click at [91, 128] on input "*" at bounding box center [43, 121] width 96 height 14
type input "*"
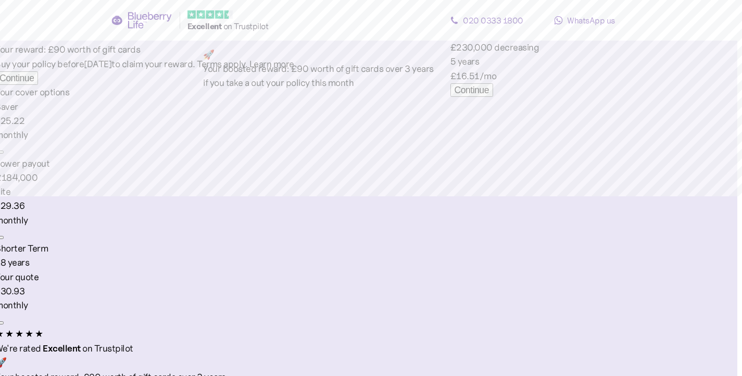
scroll to position [0, 5]
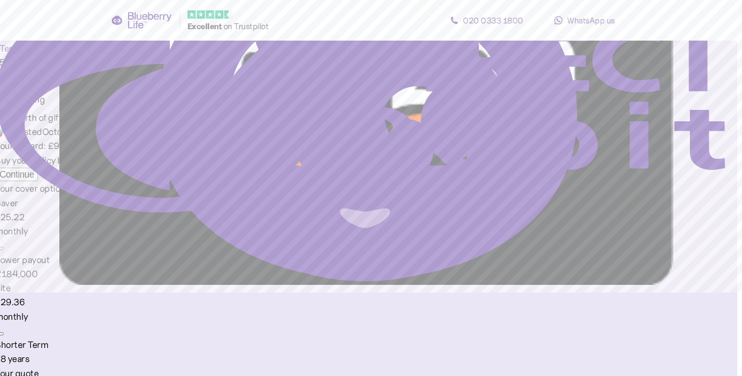
click at [34, 180] on div "Continue" at bounding box center [16, 174] width 34 height 10
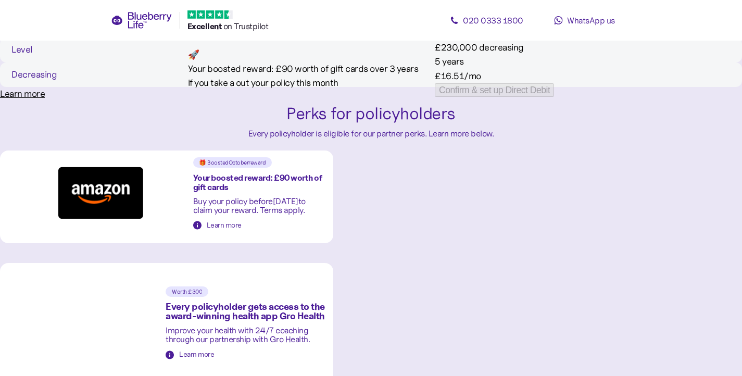
scroll to position [736, 0]
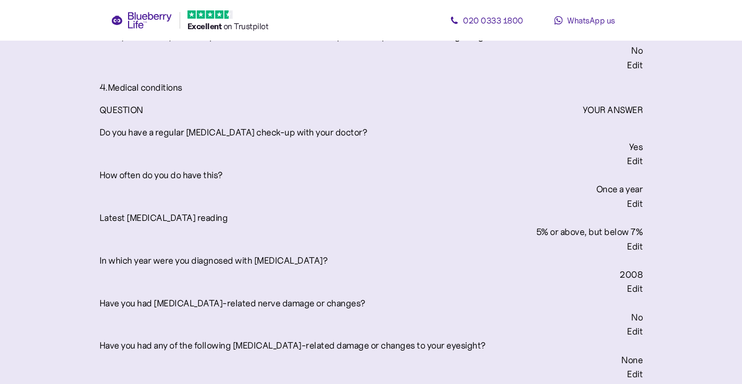
scroll to position [1293, 0]
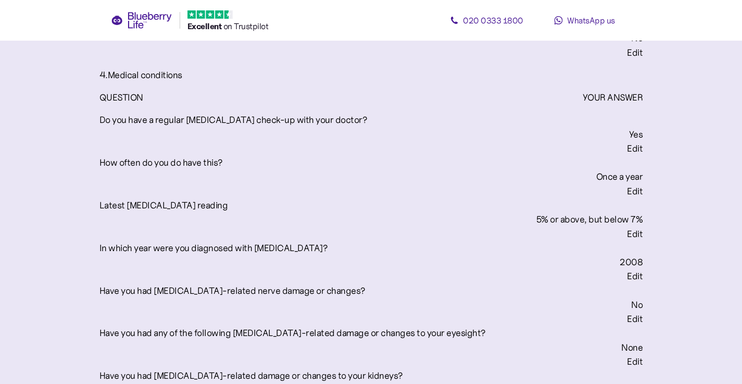
click at [627, 356] on div "Edit" at bounding box center [635, 361] width 16 height 10
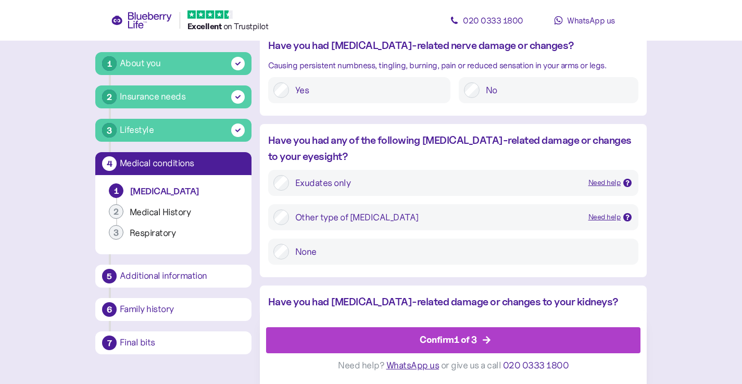
scroll to position [1005, 0]
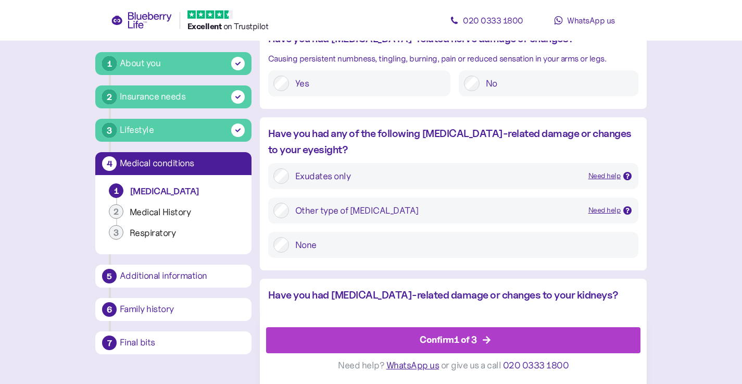
click at [312, 216] on div "Other type of [MEDICAL_DATA]" at bounding box center [437, 211] width 285 height 16
click at [607, 203] on div "Other type of [MEDICAL_DATA] Need help" at bounding box center [464, 211] width 338 height 16
click at [604, 210] on div "Need help" at bounding box center [605, 210] width 33 height 11
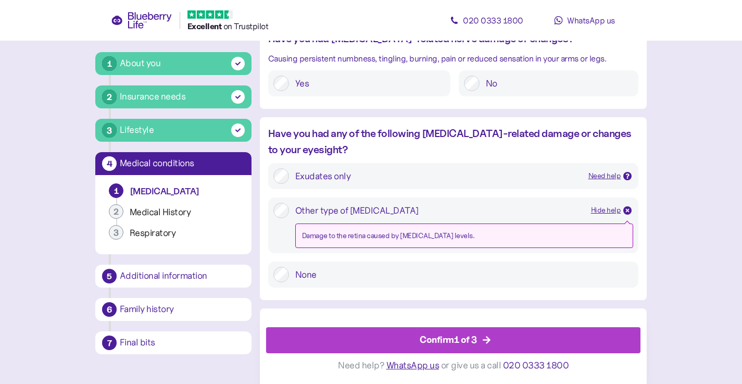
click at [604, 210] on div "Hide help" at bounding box center [606, 210] width 30 height 11
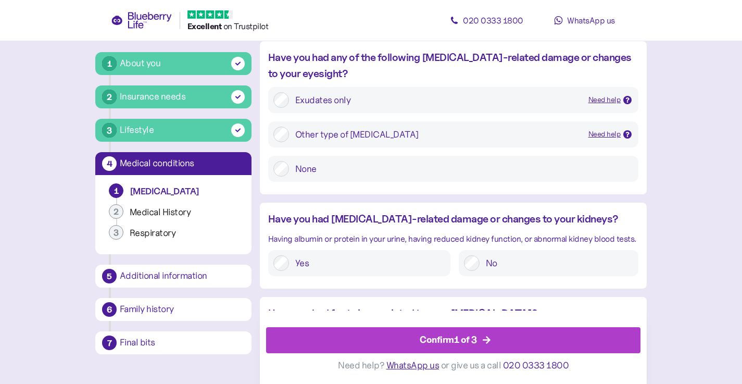
scroll to position [1085, 0]
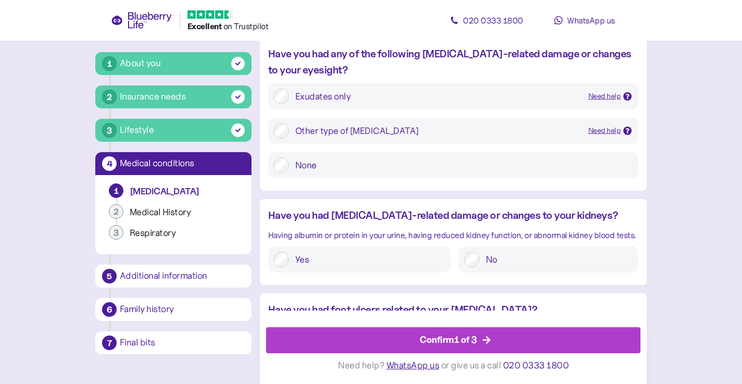
click at [477, 337] on div "Confirm 1 of 3" at bounding box center [455, 340] width 351 height 25
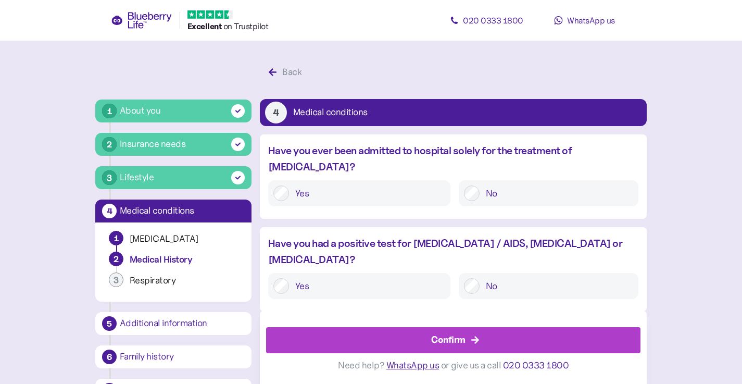
click at [477, 337] on icon "button" at bounding box center [475, 340] width 9 height 9
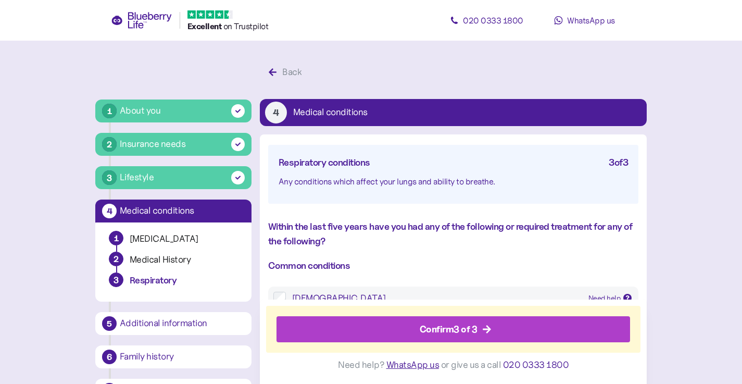
scroll to position [20, 0]
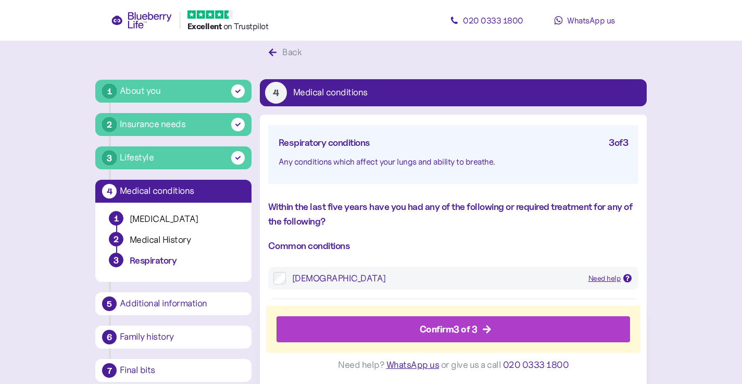
click at [477, 337] on span "Confirm 3 of 3" at bounding box center [449, 329] width 58 height 25
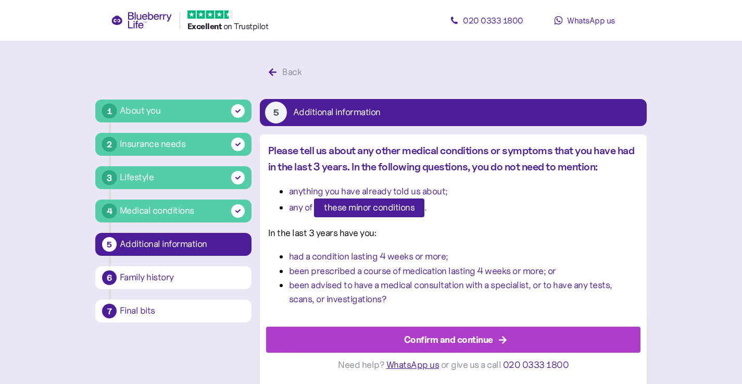
click at [173, 315] on div "Final bits" at bounding box center [182, 310] width 125 height 9
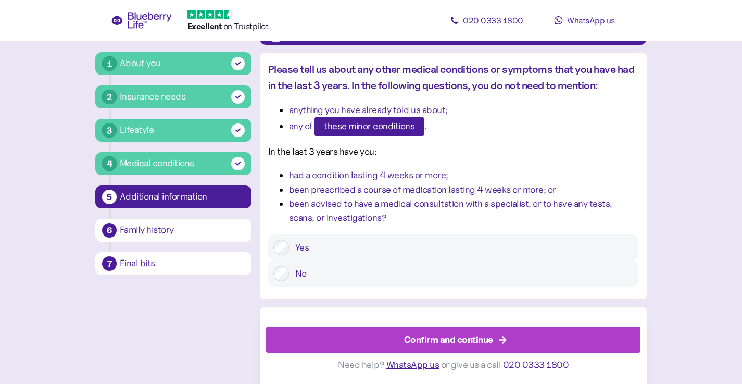
scroll to position [87, 0]
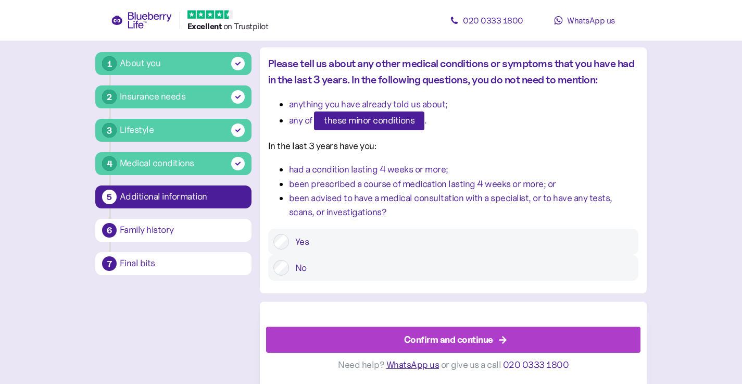
click at [449, 344] on div "Confirm and continue" at bounding box center [448, 340] width 89 height 14
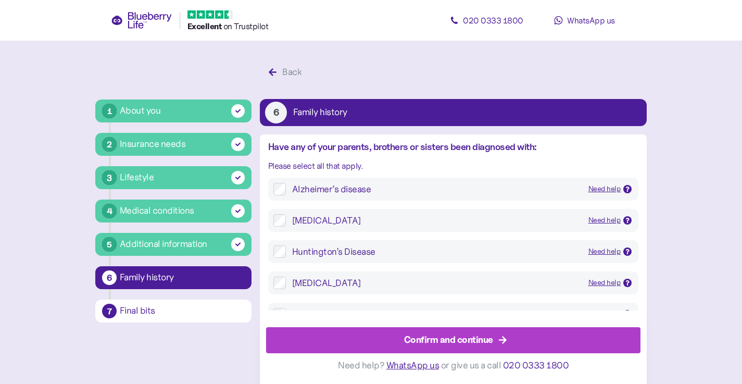
click at [449, 344] on div "Confirm and continue" at bounding box center [448, 340] width 89 height 14
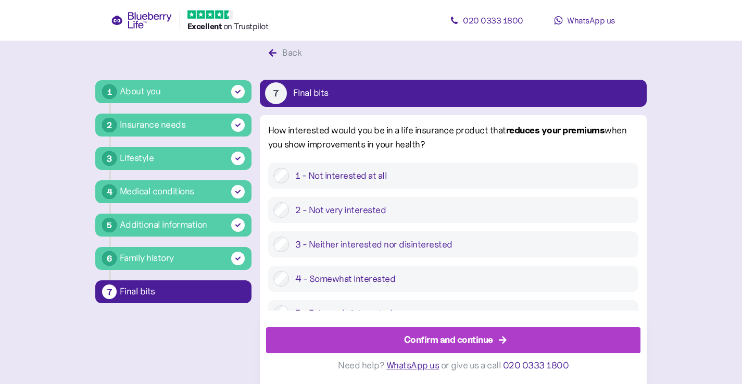
scroll to position [20, 0]
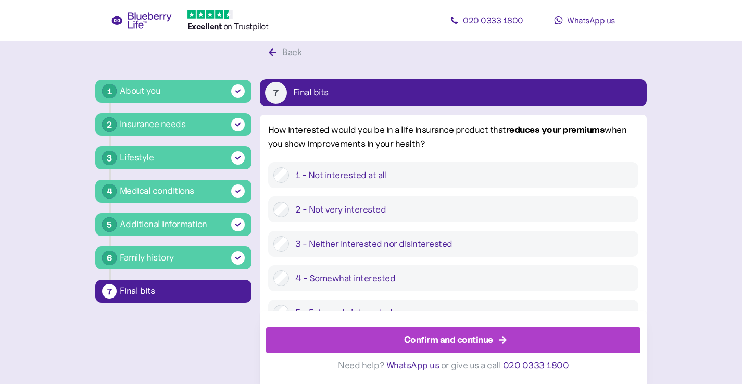
click at [449, 344] on div "Confirm and continue" at bounding box center [448, 340] width 89 height 14
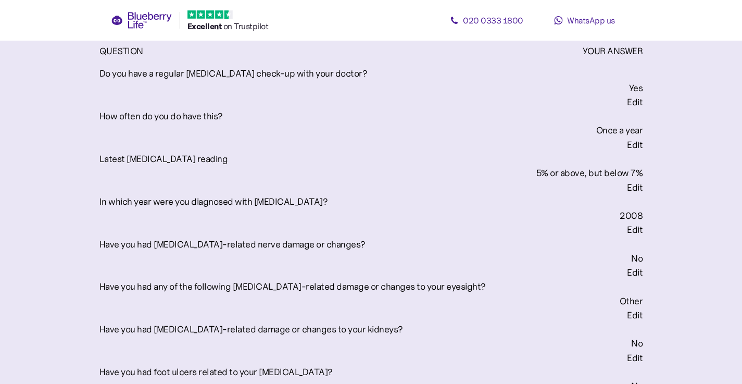
scroll to position [1330, 0]
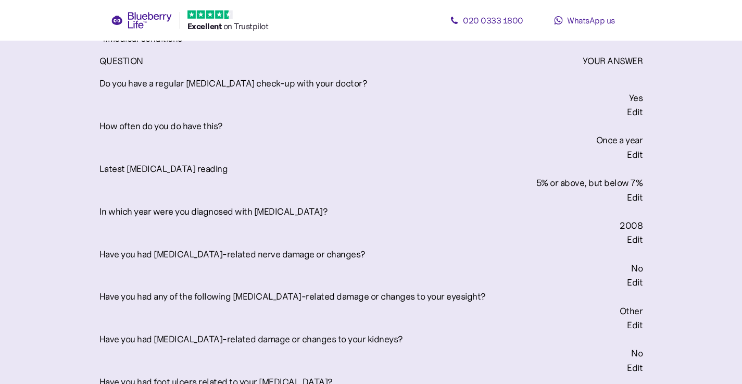
click at [530, 318] on div "Edit" at bounding box center [371, 325] width 543 height 14
click at [627, 320] on div "Edit" at bounding box center [635, 325] width 16 height 10
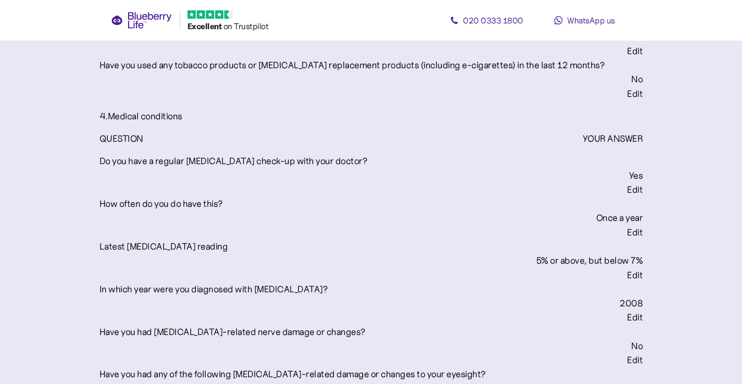
scroll to position [1255, 0]
